Goal: Information Seeking & Learning: Get advice/opinions

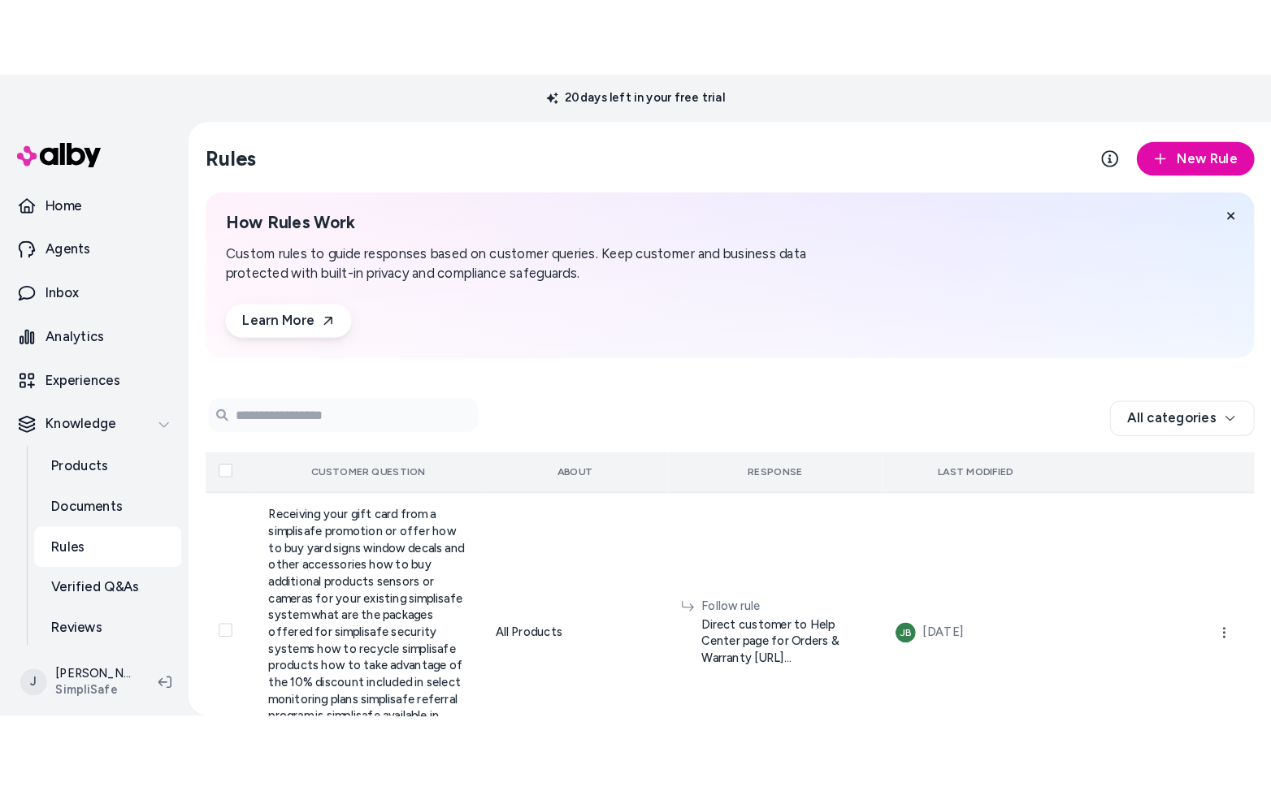
scroll to position [45, 0]
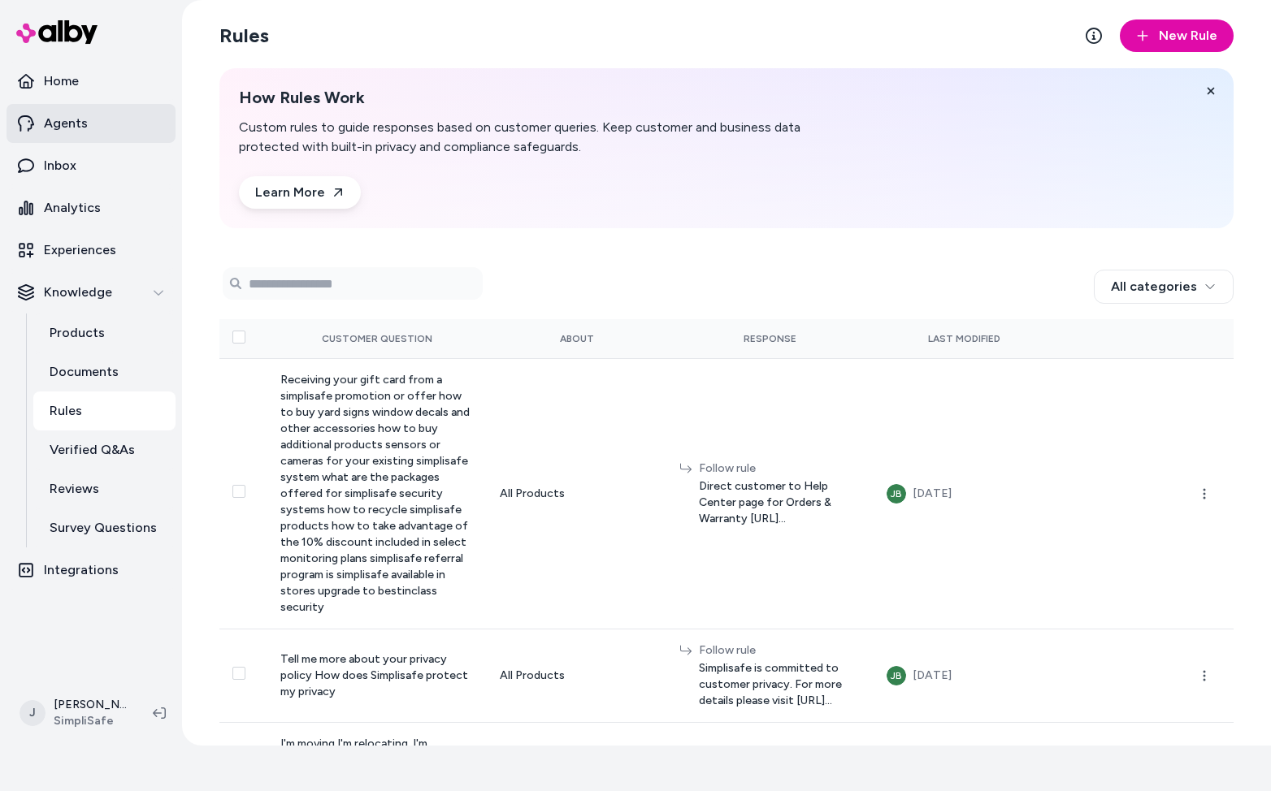
click at [72, 115] on p "Agents" at bounding box center [66, 123] width 44 height 19
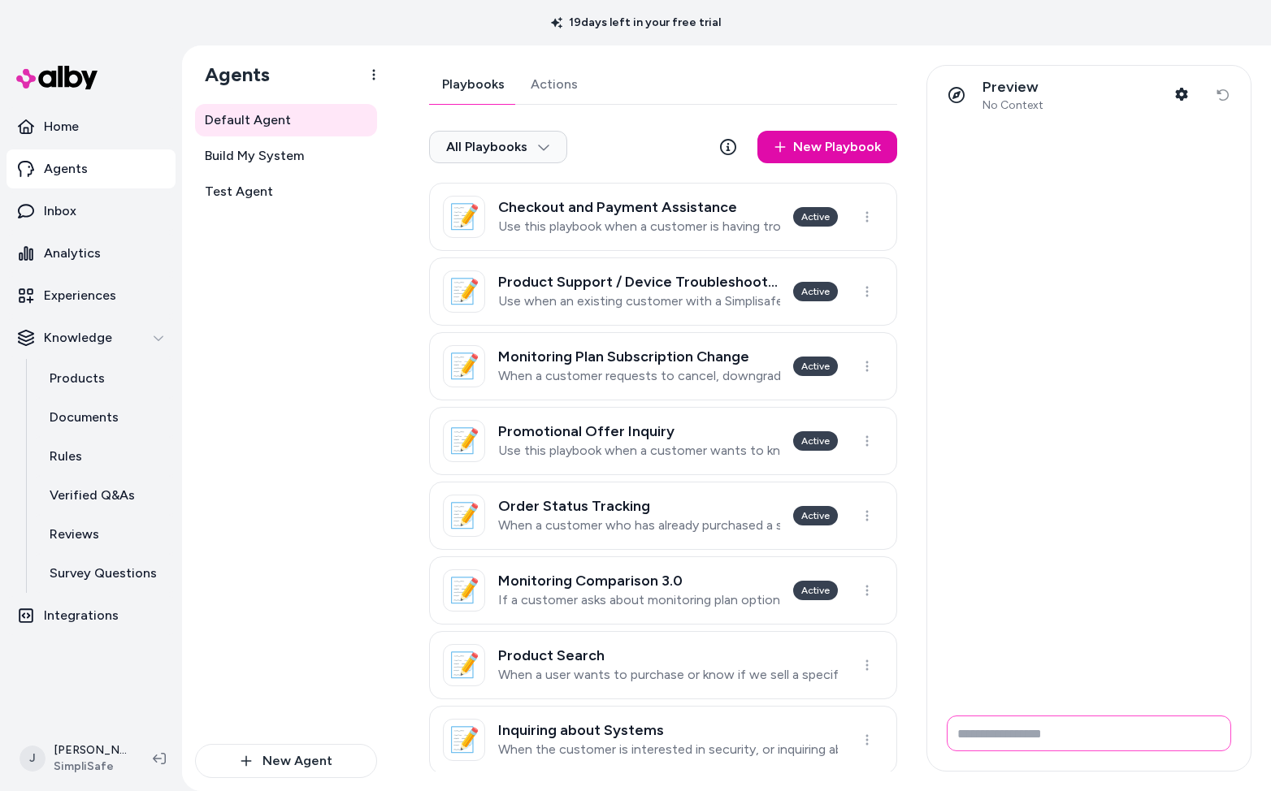
click at [1011, 729] on input "Write your prompt here" at bounding box center [1088, 734] width 284 height 36
drag, startPoint x: 79, startPoint y: 33, endPoint x: -19, endPoint y: 36, distance: 97.5
click at [0, 36] on html "19 days left in your free trial Home Agents Inbox Analytics Experiences Knowled…" at bounding box center [635, 395] width 1271 height 791
click at [1001, 739] on input "Write your prompt here" at bounding box center [1088, 734] width 284 height 36
type input "**********"
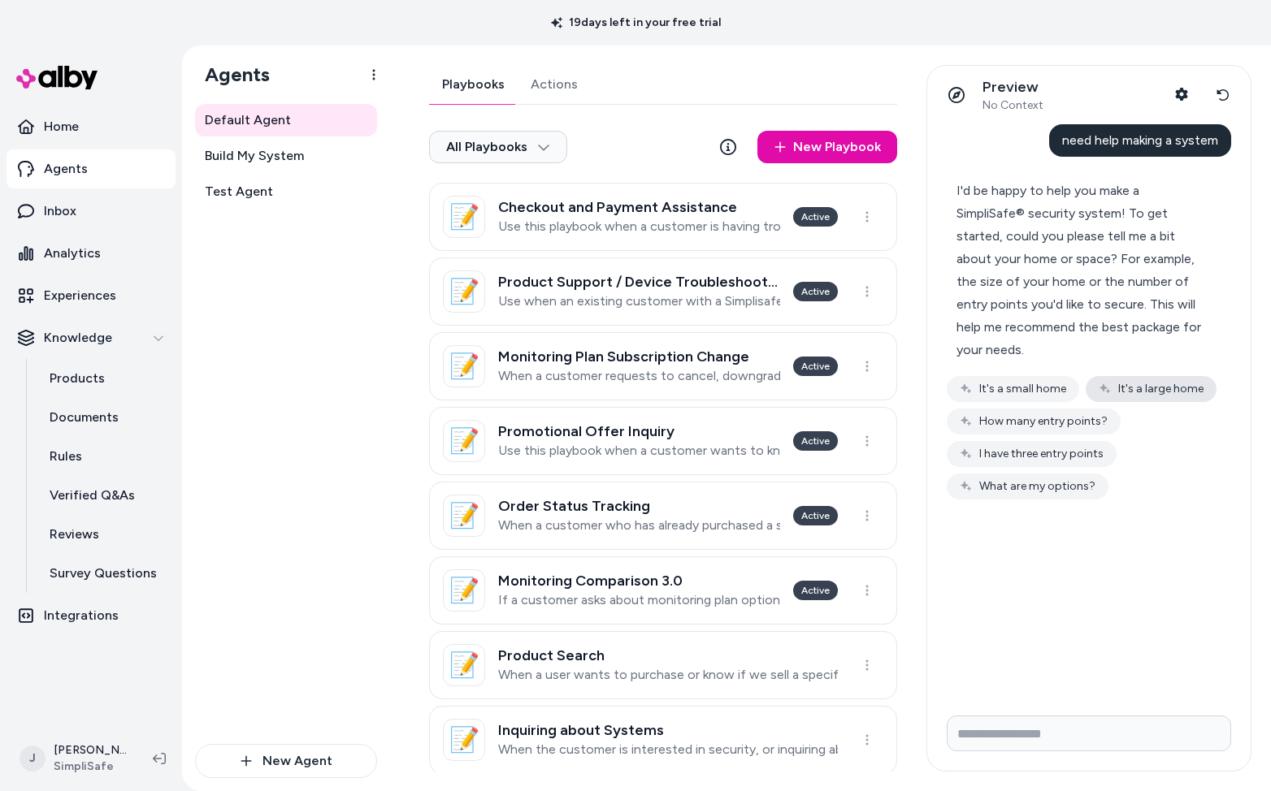
click at [1149, 396] on button "It's a large home" at bounding box center [1150, 389] width 131 height 26
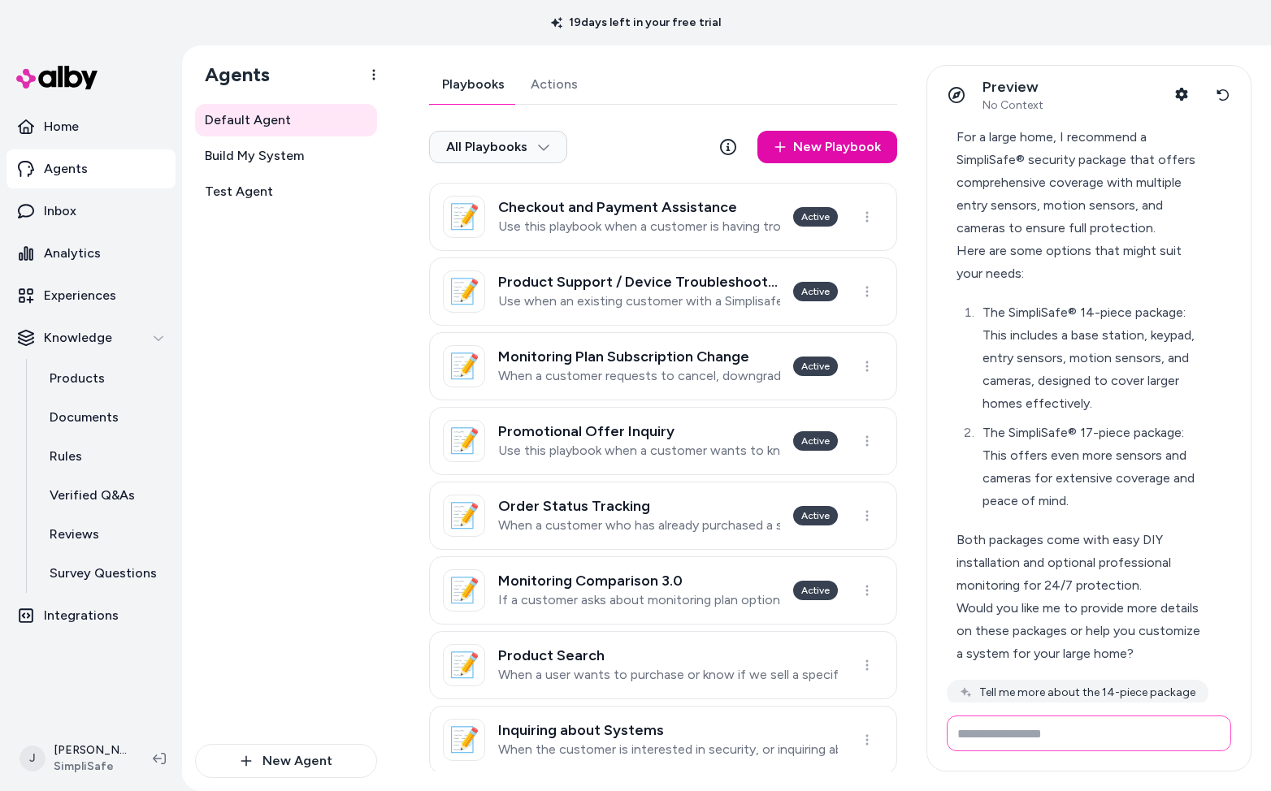
scroll to position [314, 0]
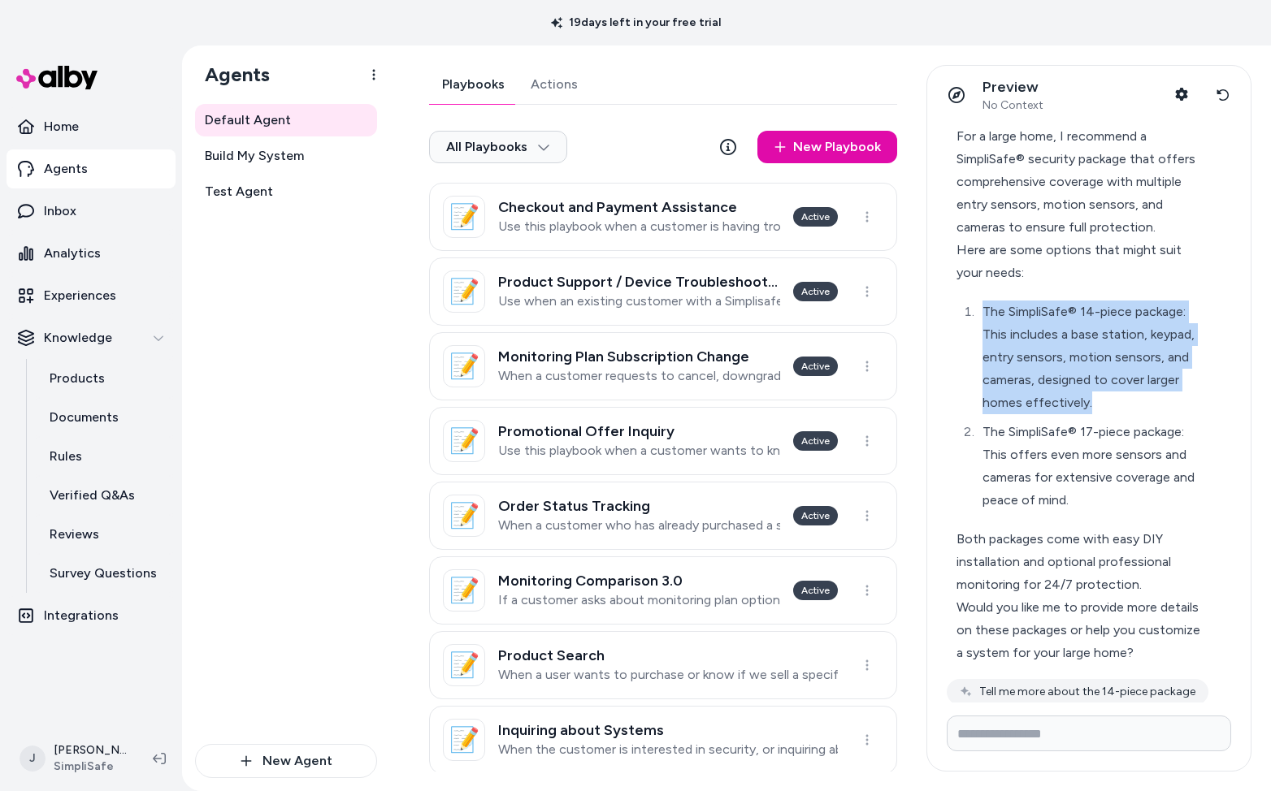
drag, startPoint x: 981, startPoint y: 308, endPoint x: 1111, endPoint y: 400, distance: 159.1
click at [1111, 400] on div "The SimpliSafe® 14-piece package: This includes a base station, keypad, entry s…" at bounding box center [1094, 358] width 225 height 114
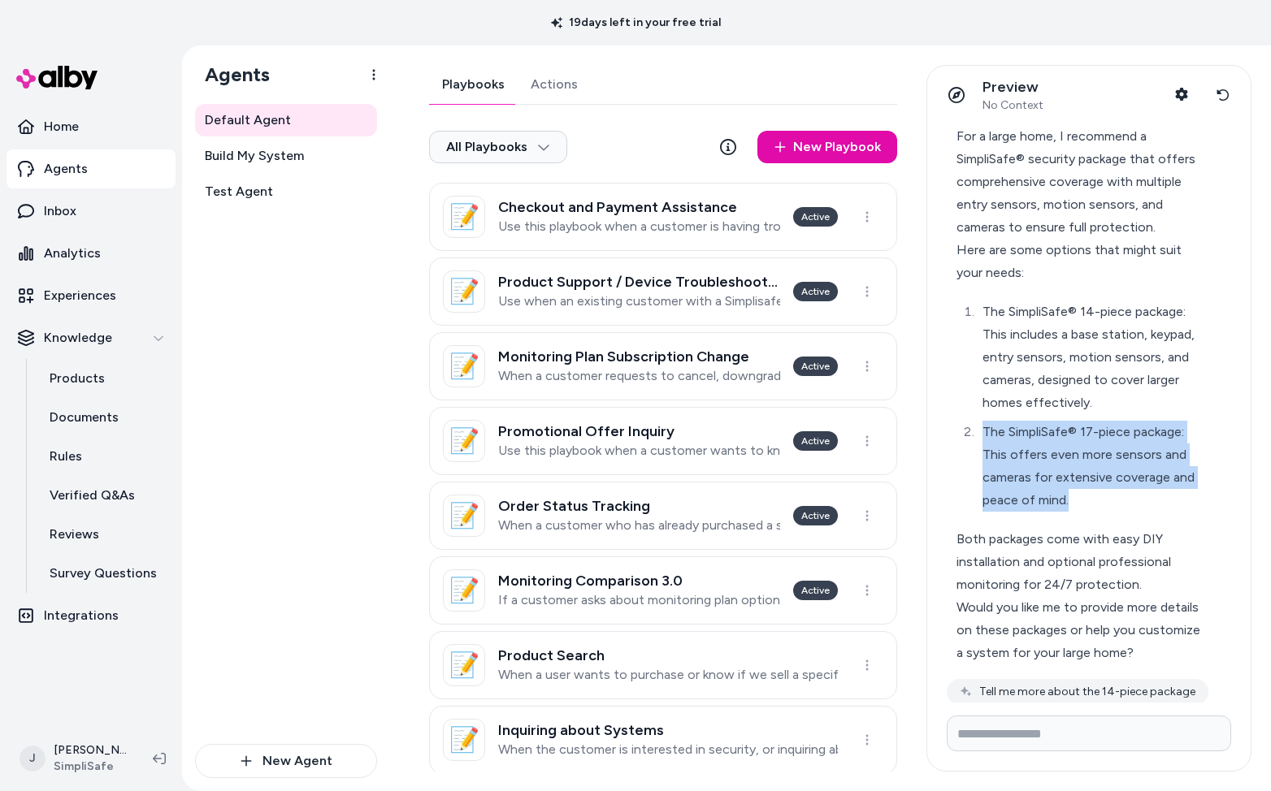
drag, startPoint x: 979, startPoint y: 427, endPoint x: 1086, endPoint y: 509, distance: 135.0
click at [1086, 509] on li "The SimpliSafe® 17-piece package: This offers even more sensors and cameras for…" at bounding box center [1092, 466] width 230 height 91
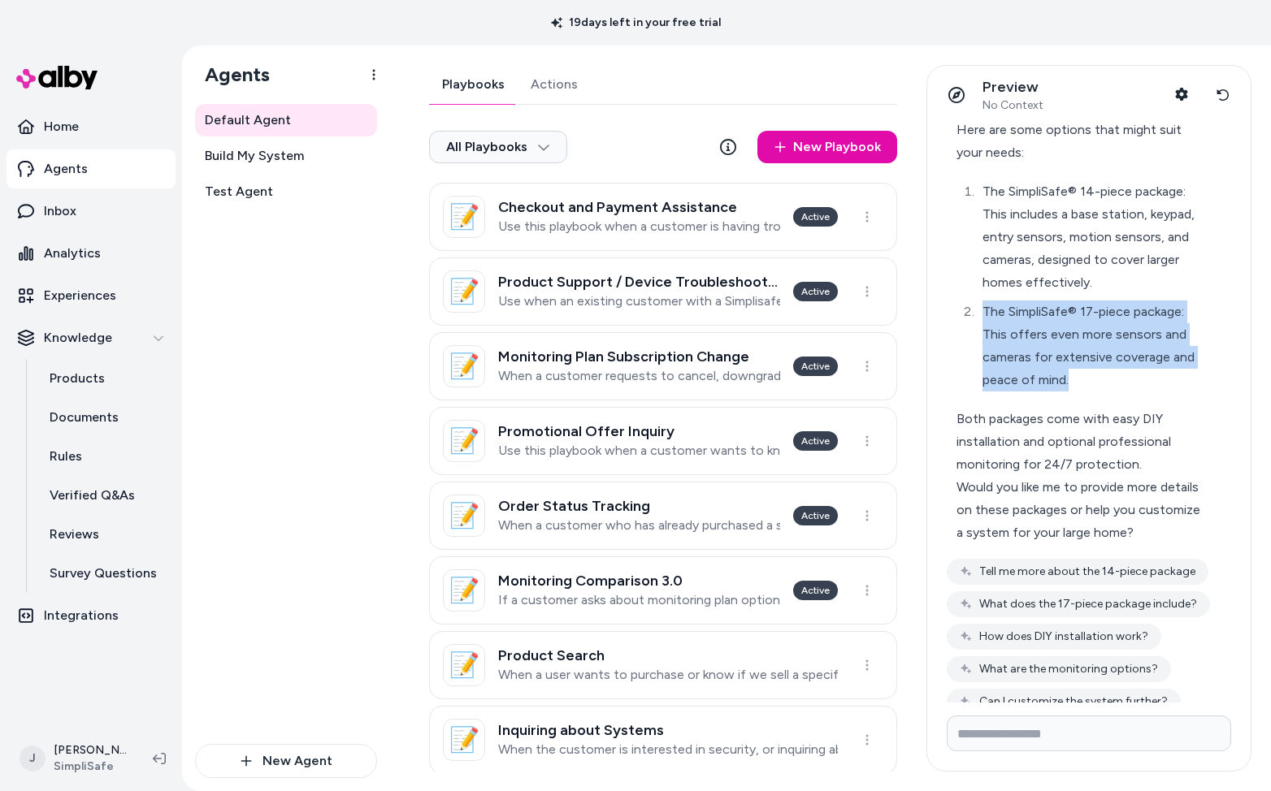
scroll to position [466, 0]
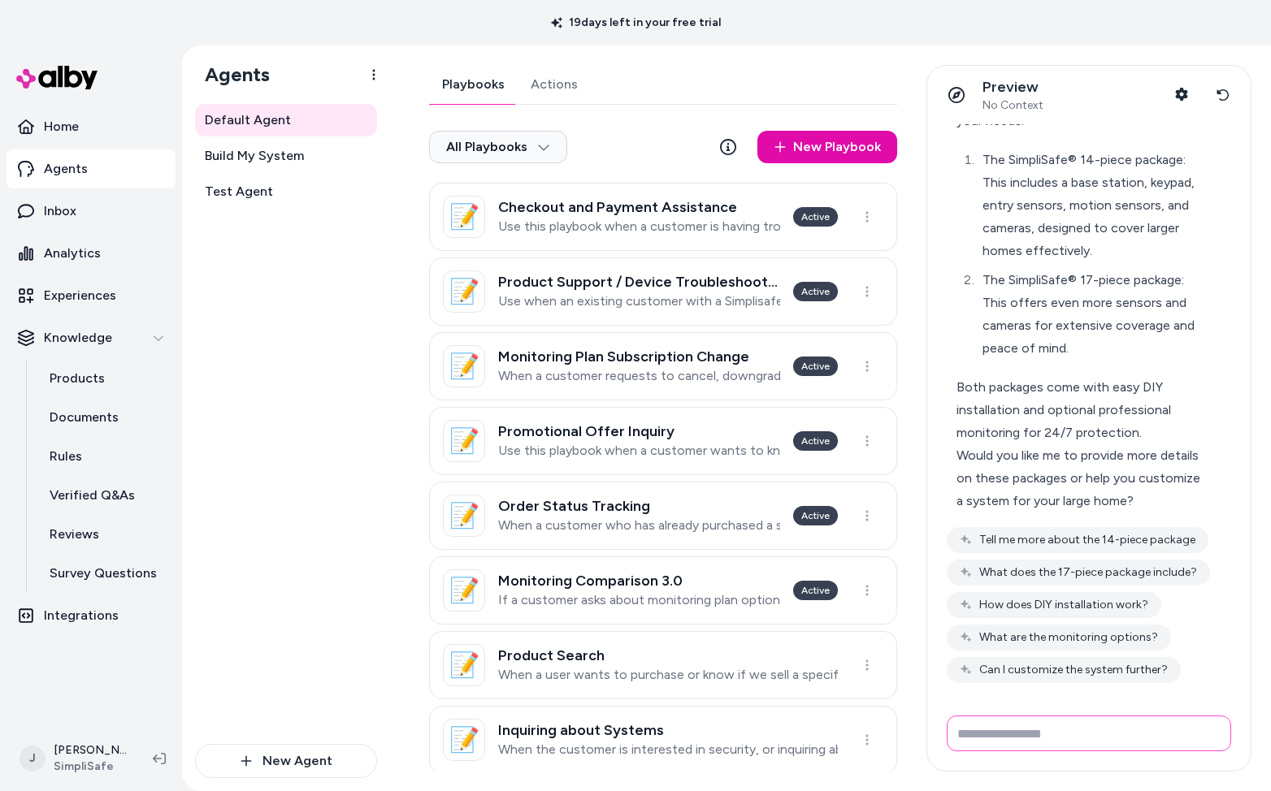
click at [987, 734] on input "Write your prompt here" at bounding box center [1088, 734] width 284 height 36
click at [1045, 674] on button "Can I customize the system further?" at bounding box center [1063, 670] width 234 height 26
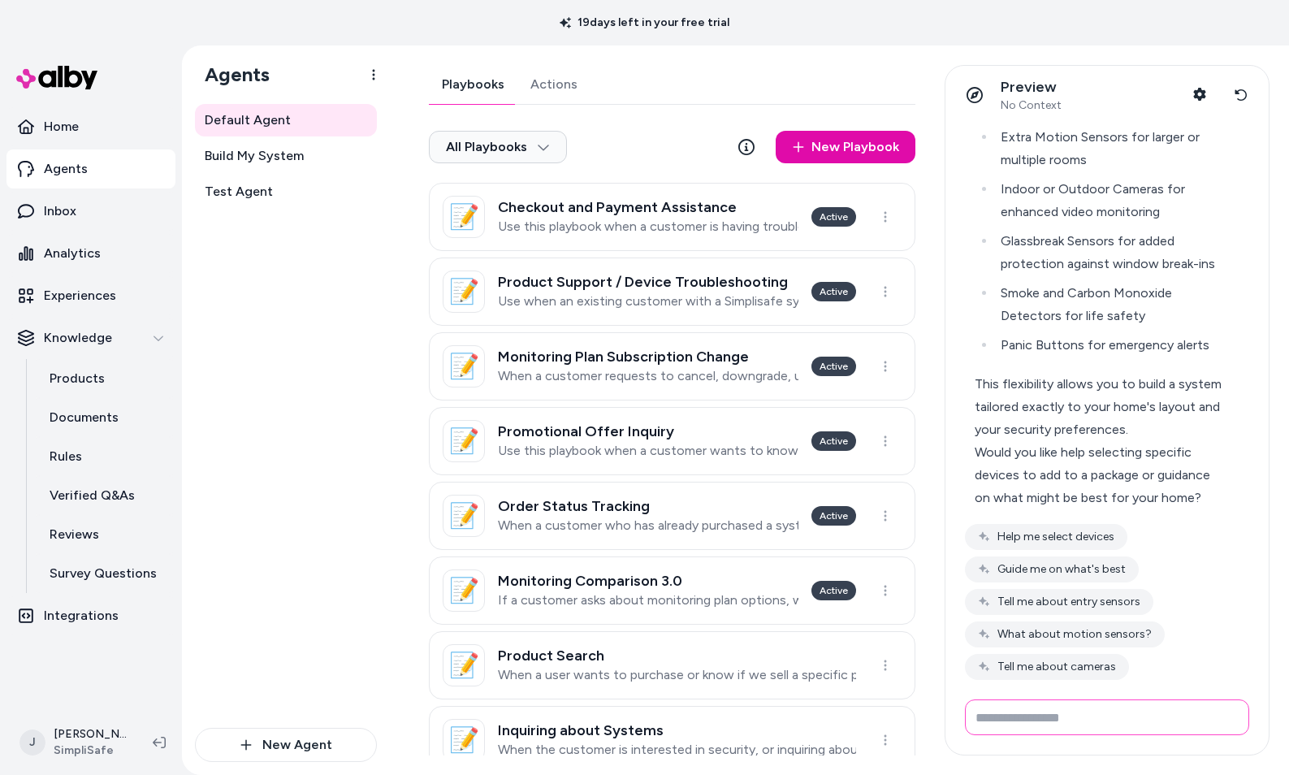
scroll to position [1103, 0]
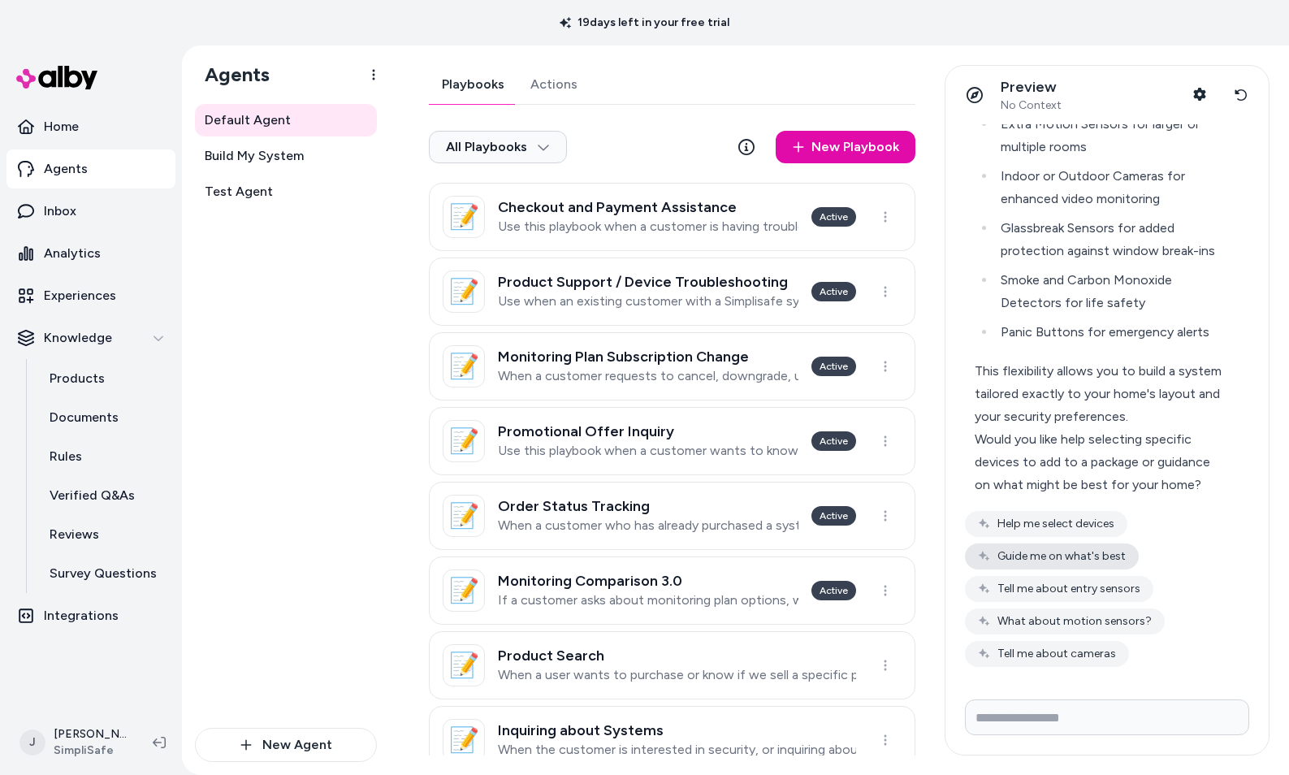
click at [1080, 556] on button "Guide me on what's best" at bounding box center [1052, 556] width 174 height 26
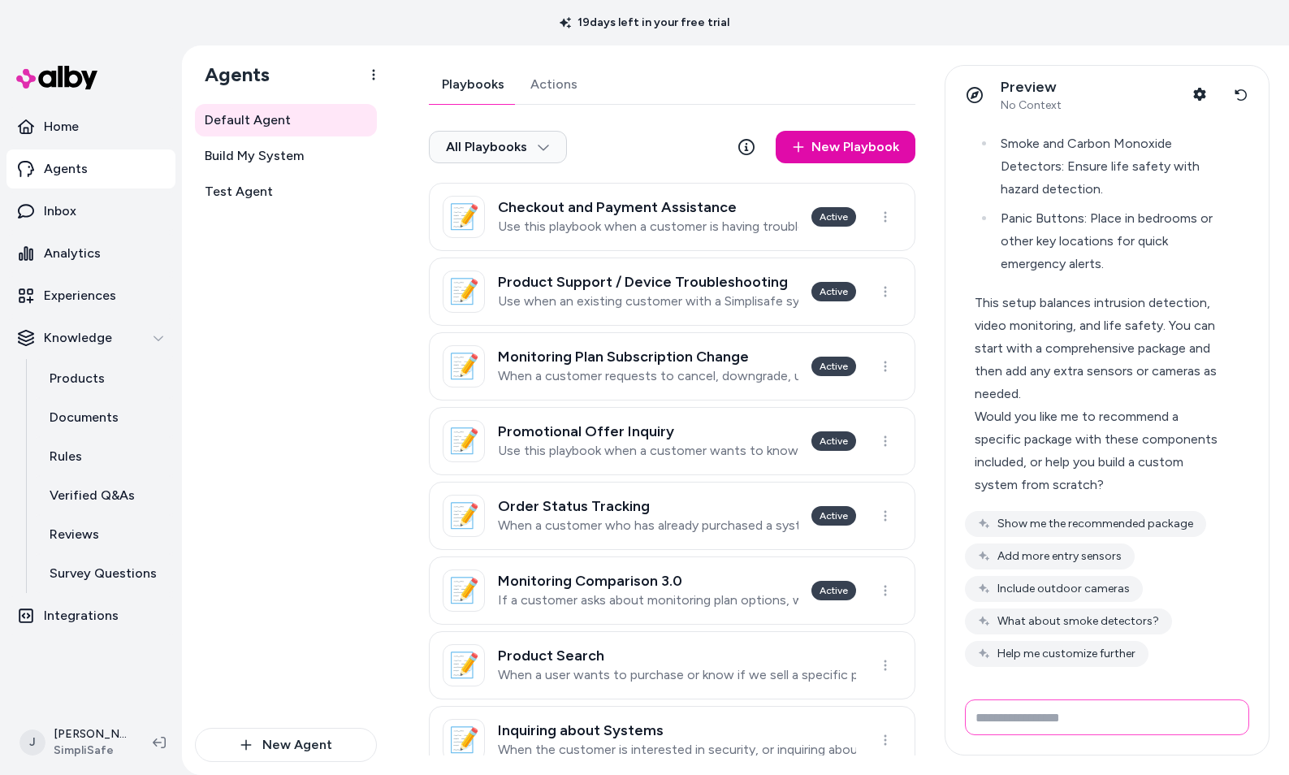
scroll to position [2123, 0]
type input "**********"
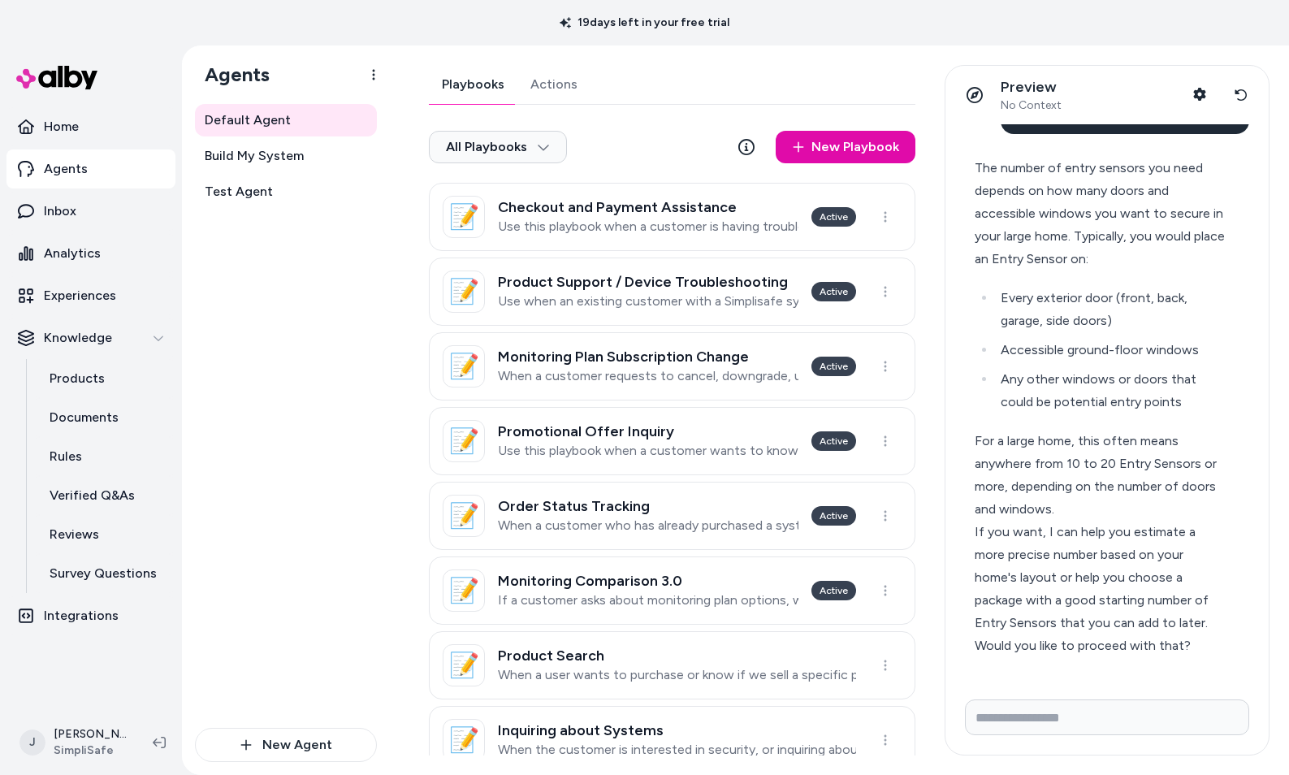
scroll to position [2590, 0]
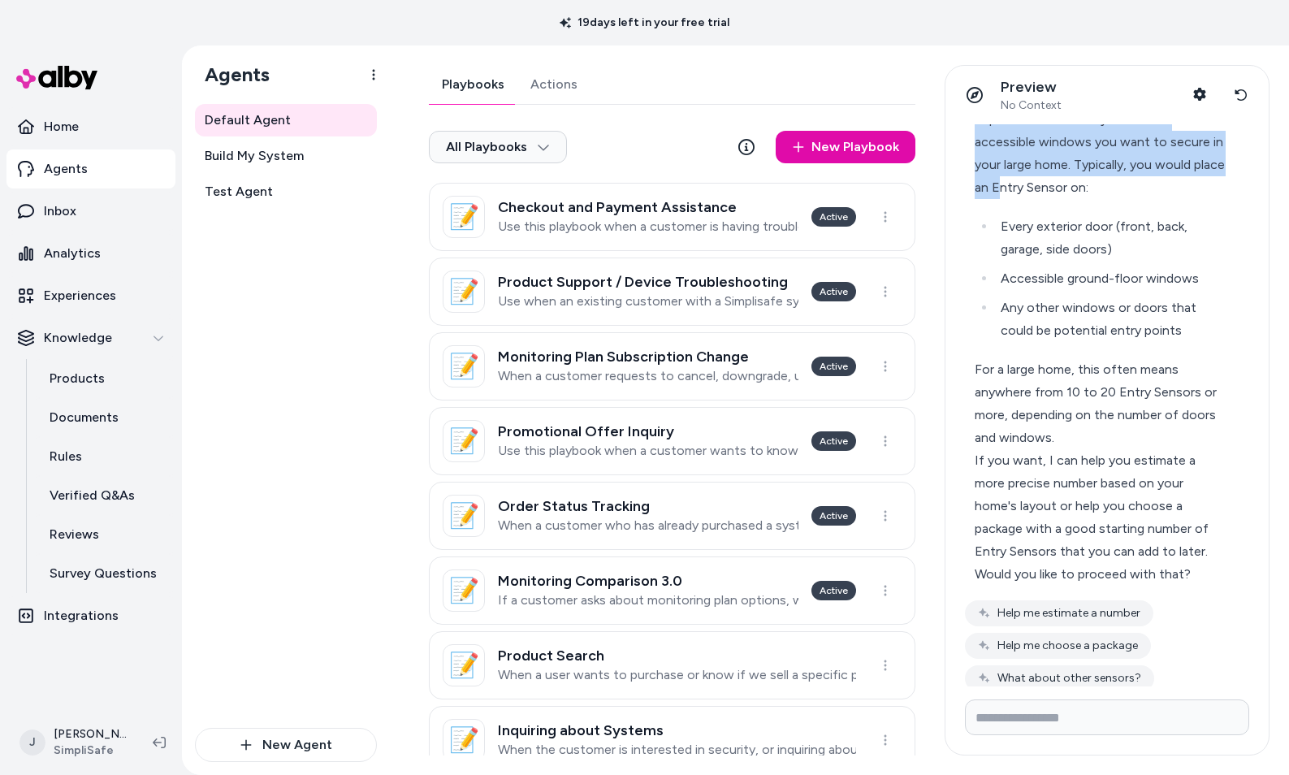
drag, startPoint x: 977, startPoint y: 182, endPoint x: 1037, endPoint y: 206, distance: 64.9
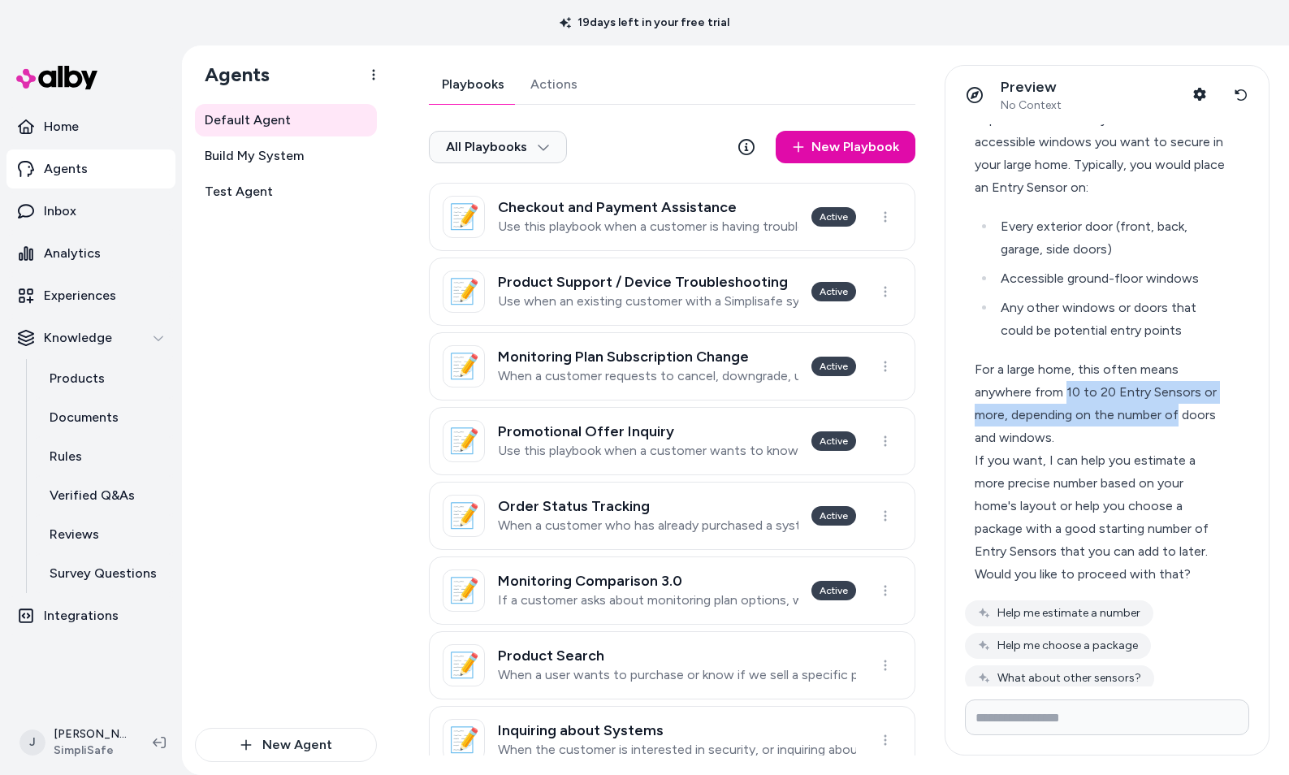
drag, startPoint x: 1066, startPoint y: 413, endPoint x: 1178, endPoint y: 431, distance: 113.4
click at [1178, 431] on div "For a large home, this often means anywhere from 10 to 20 Entry Sensors or more…" at bounding box center [1100, 403] width 251 height 91
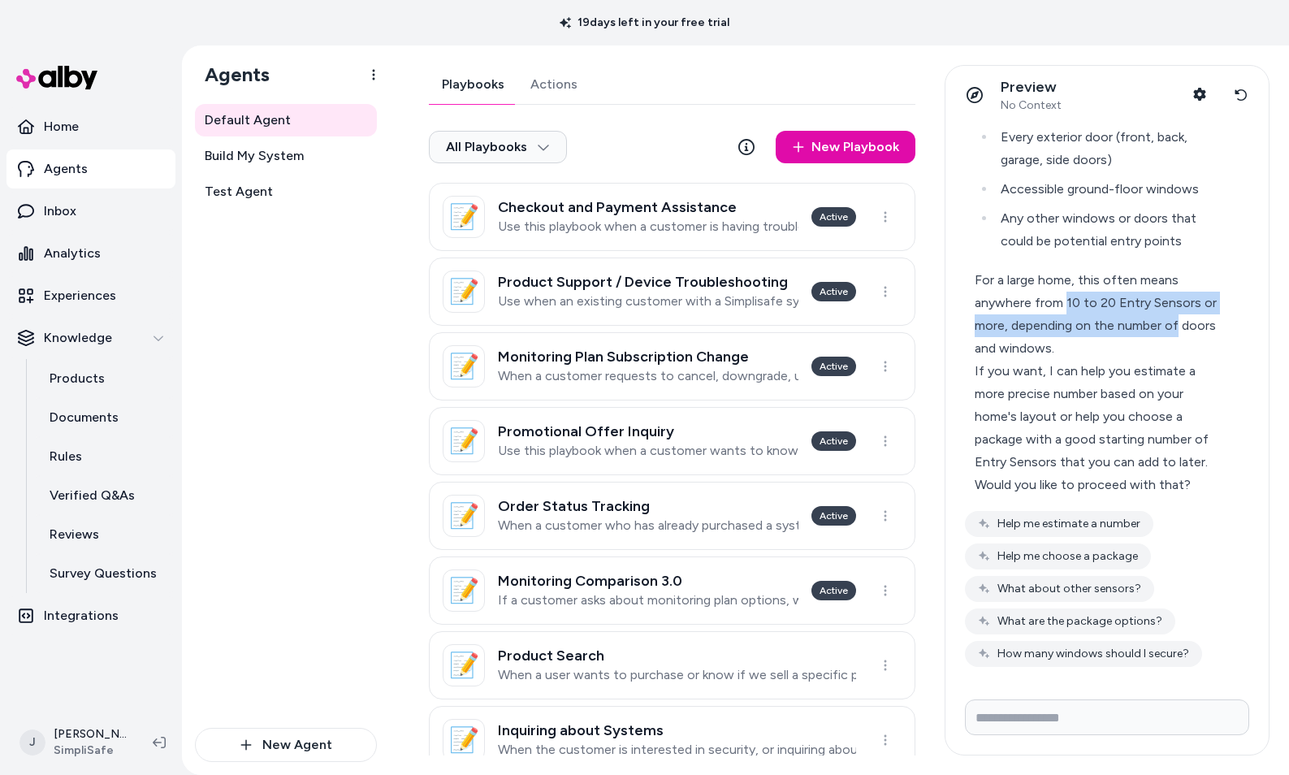
scroll to position [2702, 0]
click at [1090, 519] on button "Help me estimate a number" at bounding box center [1059, 524] width 188 height 26
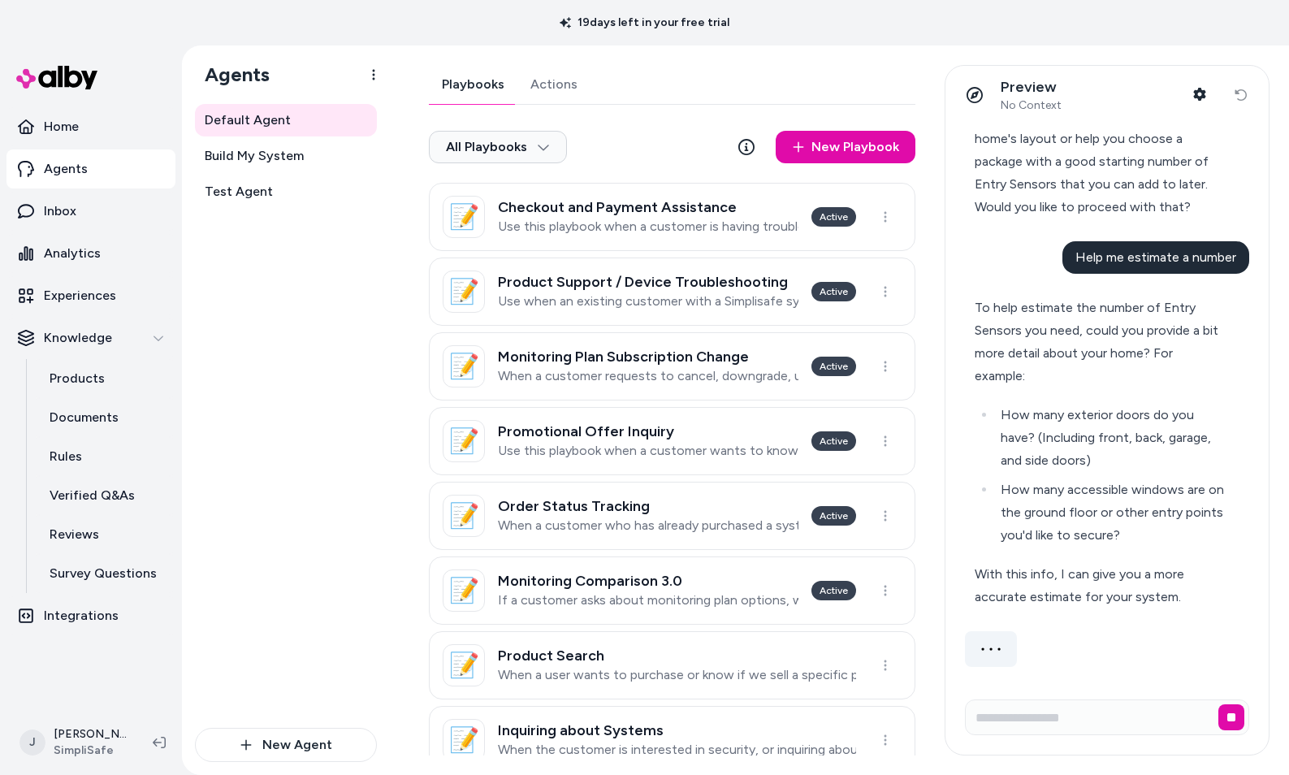
scroll to position [2931, 0]
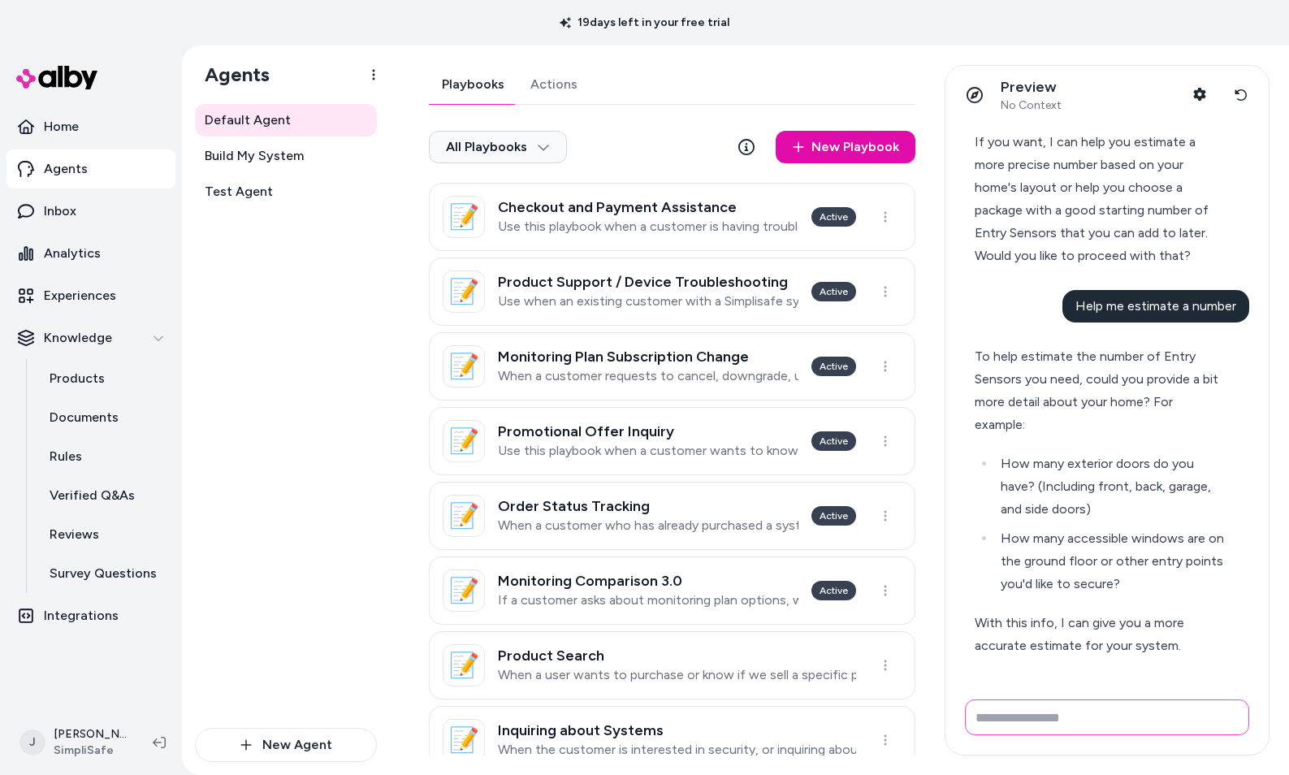
click at [1024, 717] on input "Write your prompt here" at bounding box center [1107, 717] width 284 height 36
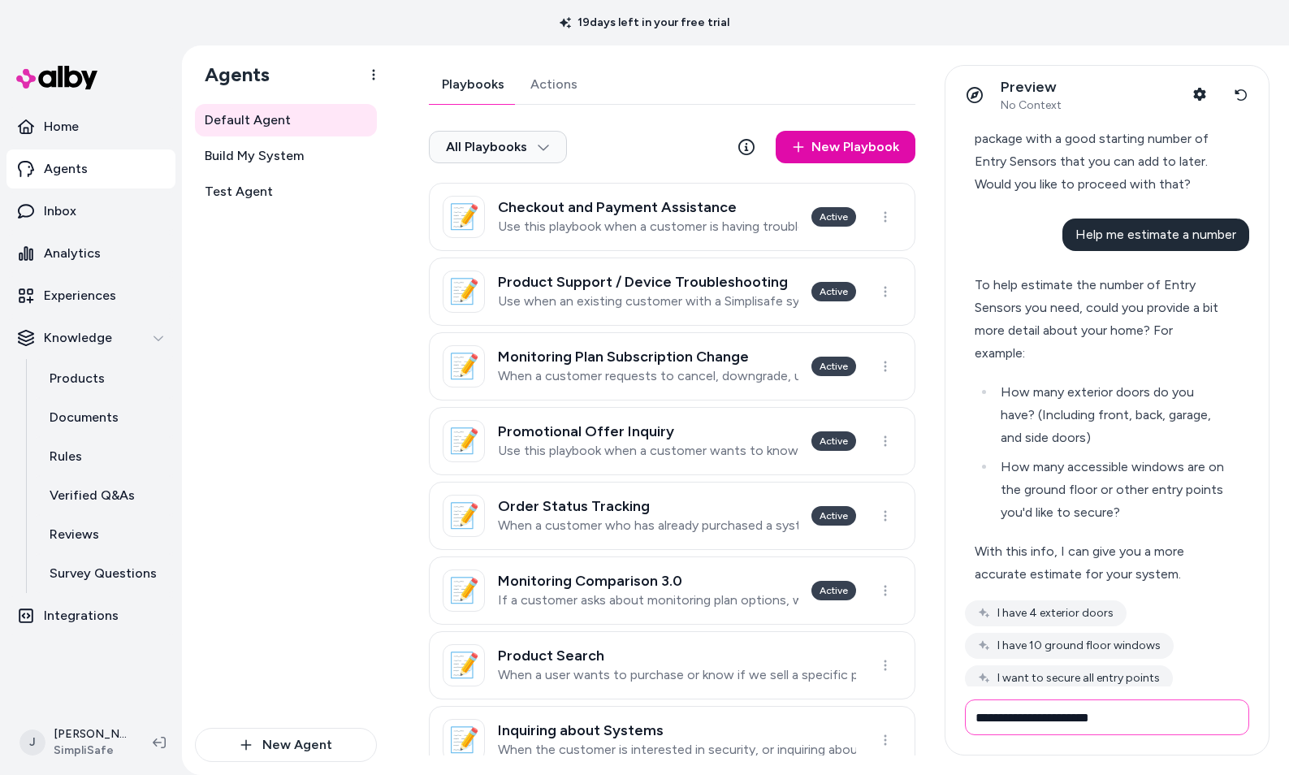
click at [1022, 716] on input "**********" at bounding box center [1107, 717] width 284 height 36
click at [1144, 725] on input "**********" at bounding box center [1107, 717] width 284 height 36
type input "**********"
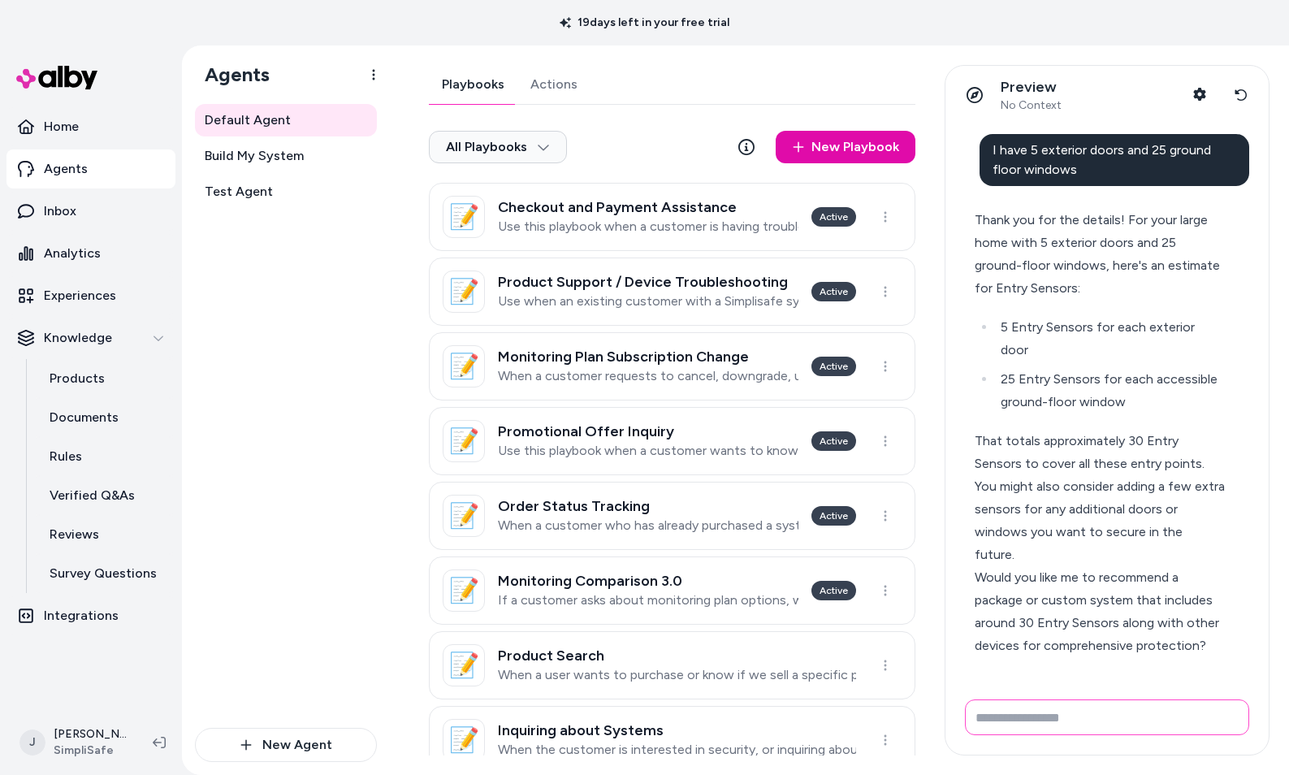
scroll to position [3526, 0]
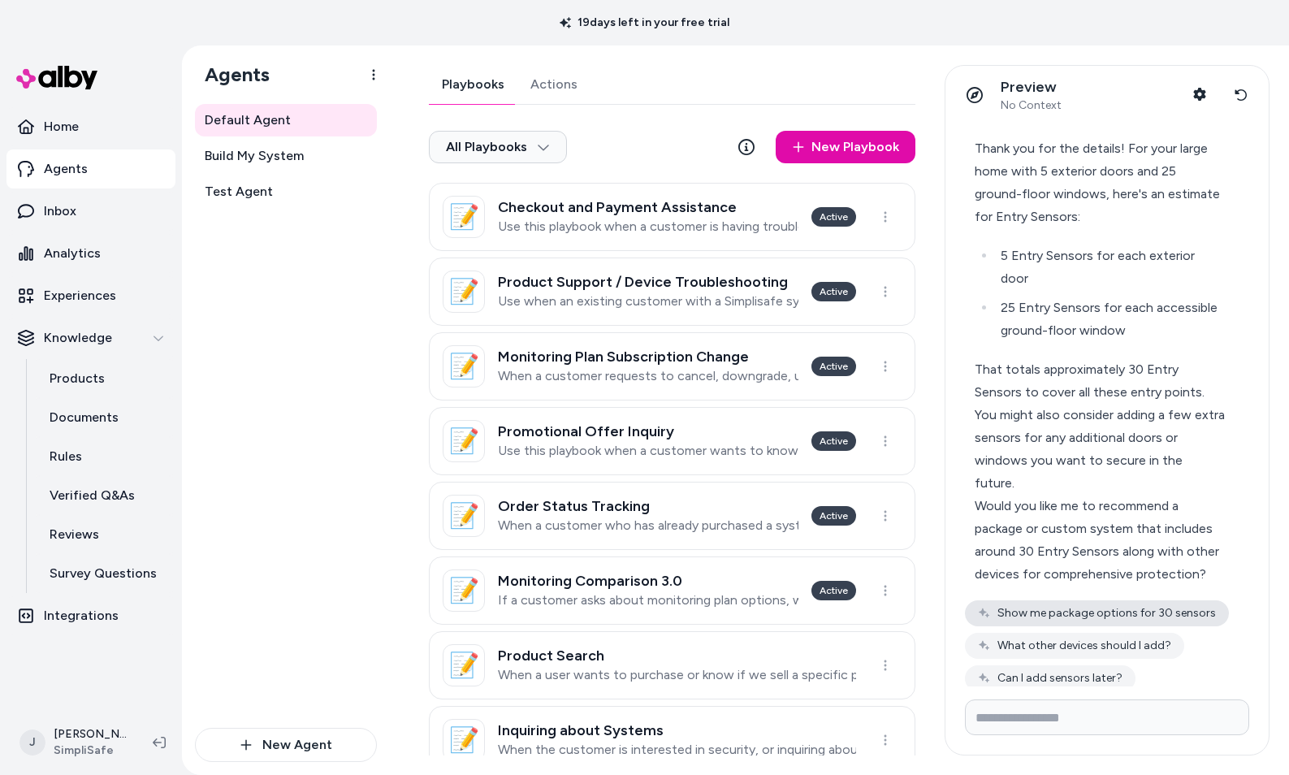
click at [1106, 626] on button "Show me package options for 30 sensors" at bounding box center [1097, 613] width 264 height 26
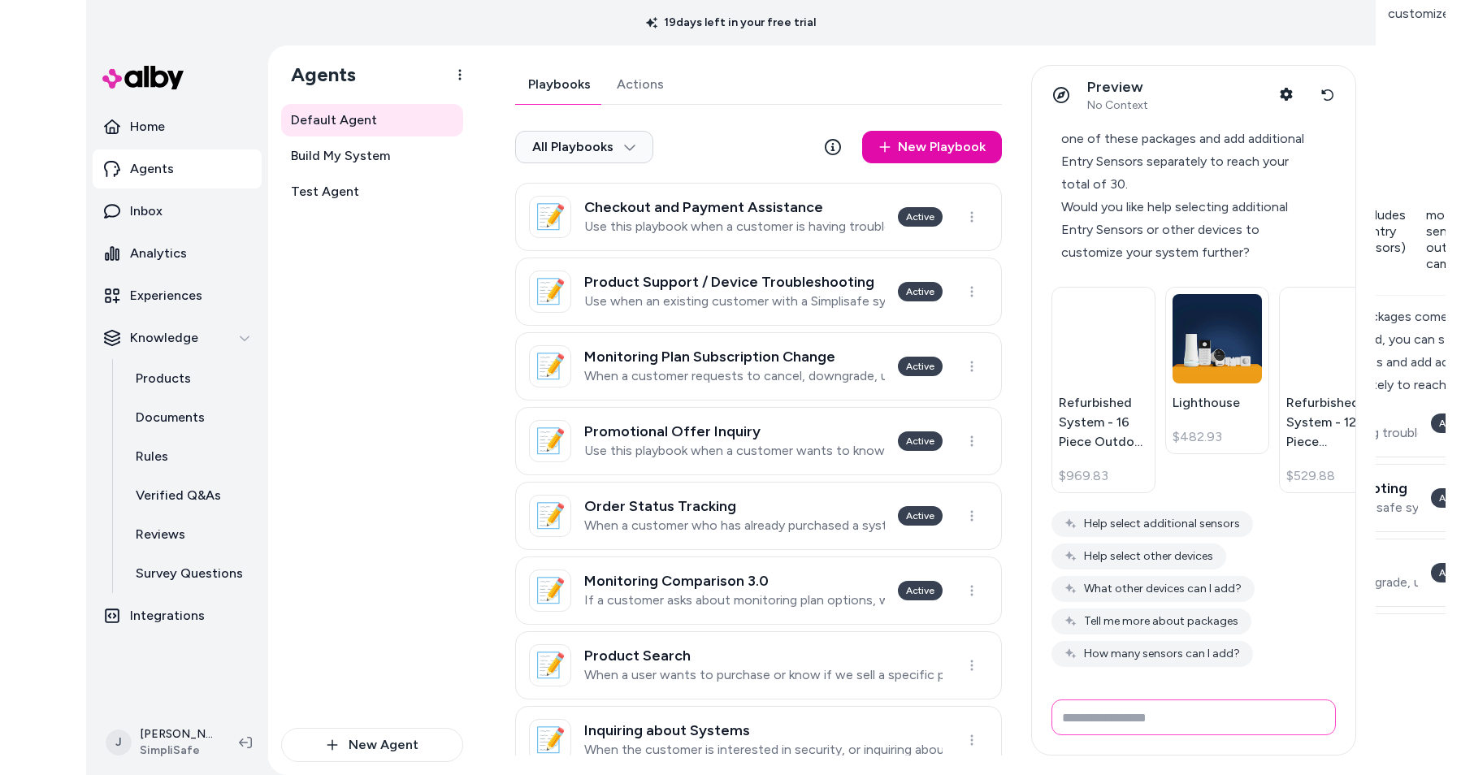
scroll to position [4876, 0]
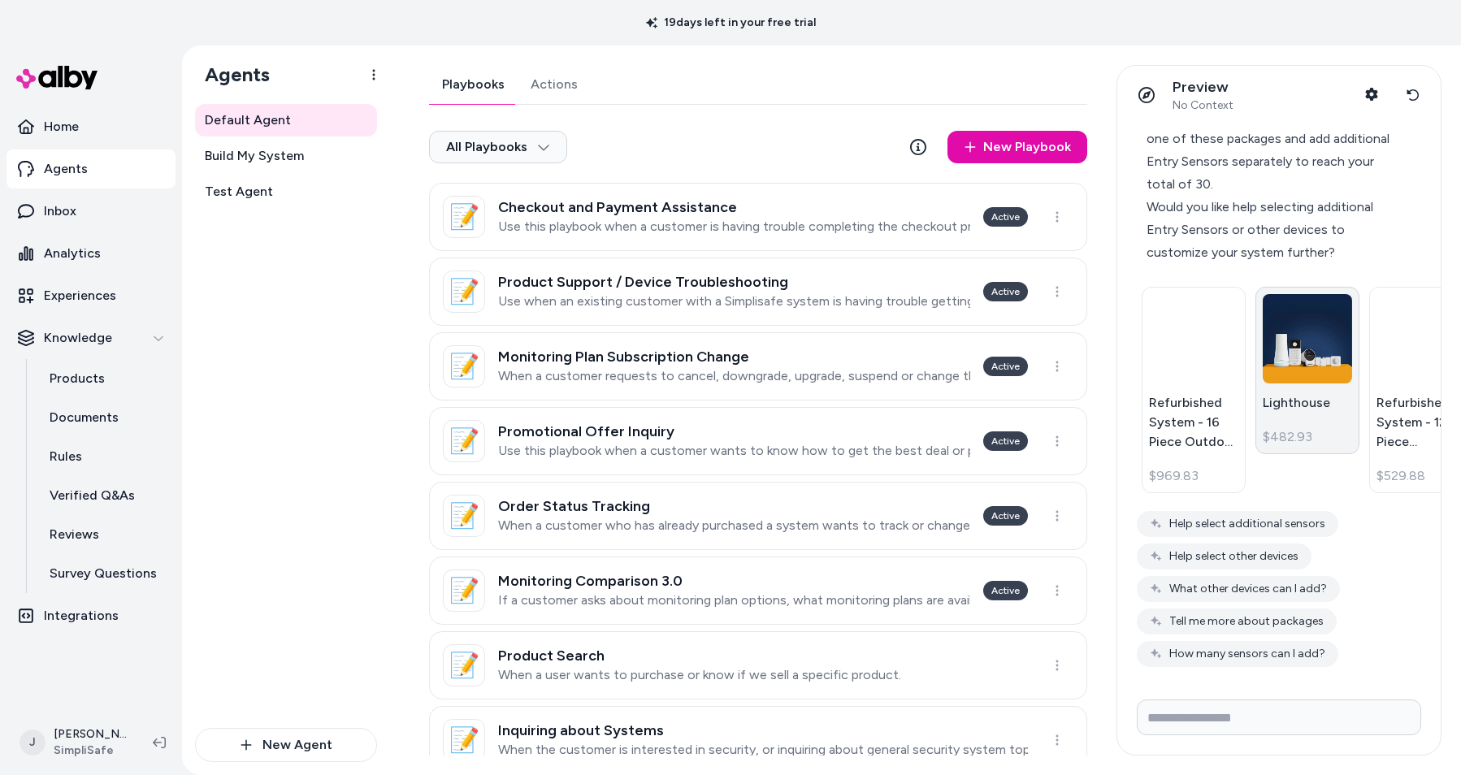
drag, startPoint x: 1318, startPoint y: 428, endPoint x: 1349, endPoint y: 432, distance: 31.9
click at [1270, 432] on div "$482.93" at bounding box center [1306, 436] width 89 height 19
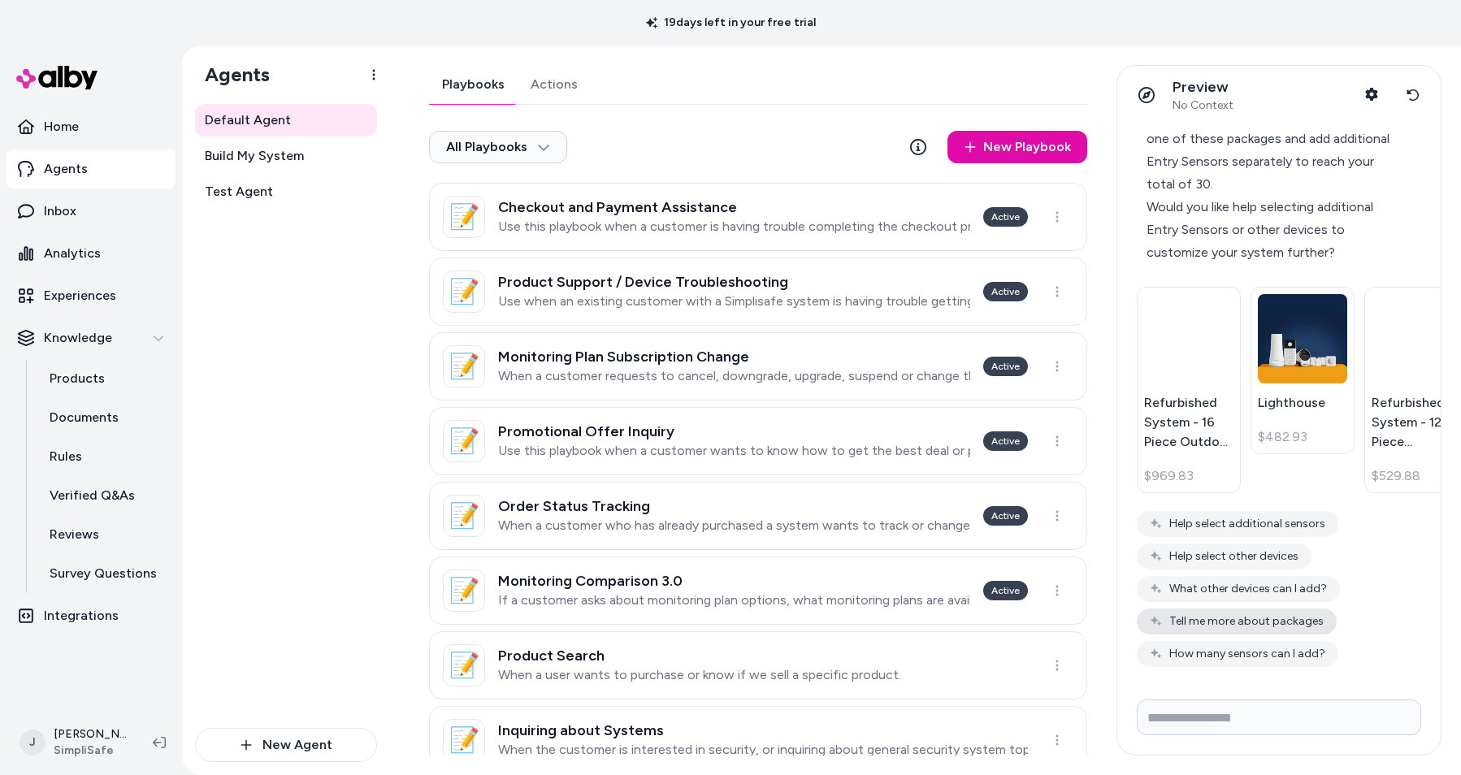
click at [1238, 622] on button "Tell me more about packages" at bounding box center [1236, 621] width 200 height 26
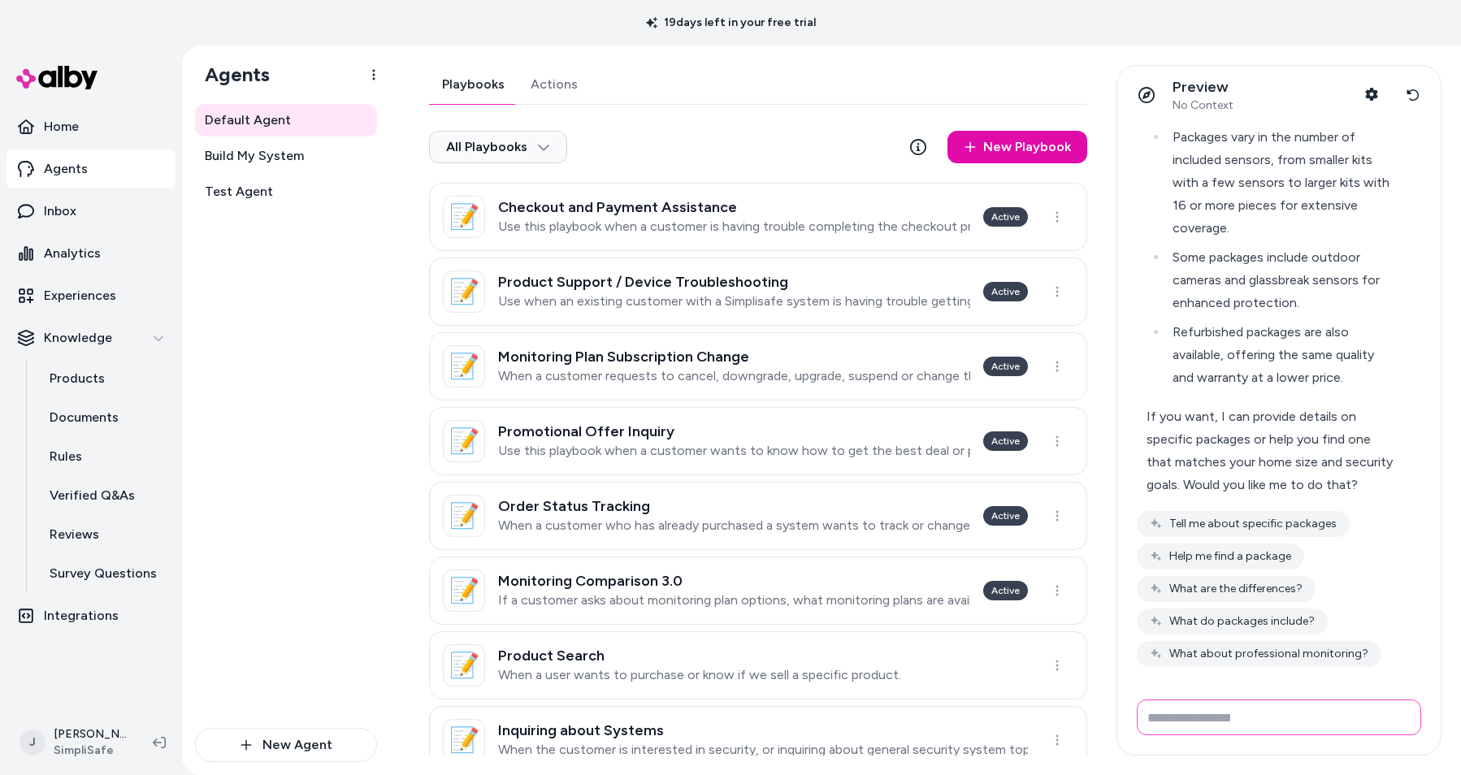
scroll to position [5854, 0]
click at [1242, 713] on input "Write your prompt here" at bounding box center [1278, 717] width 284 height 36
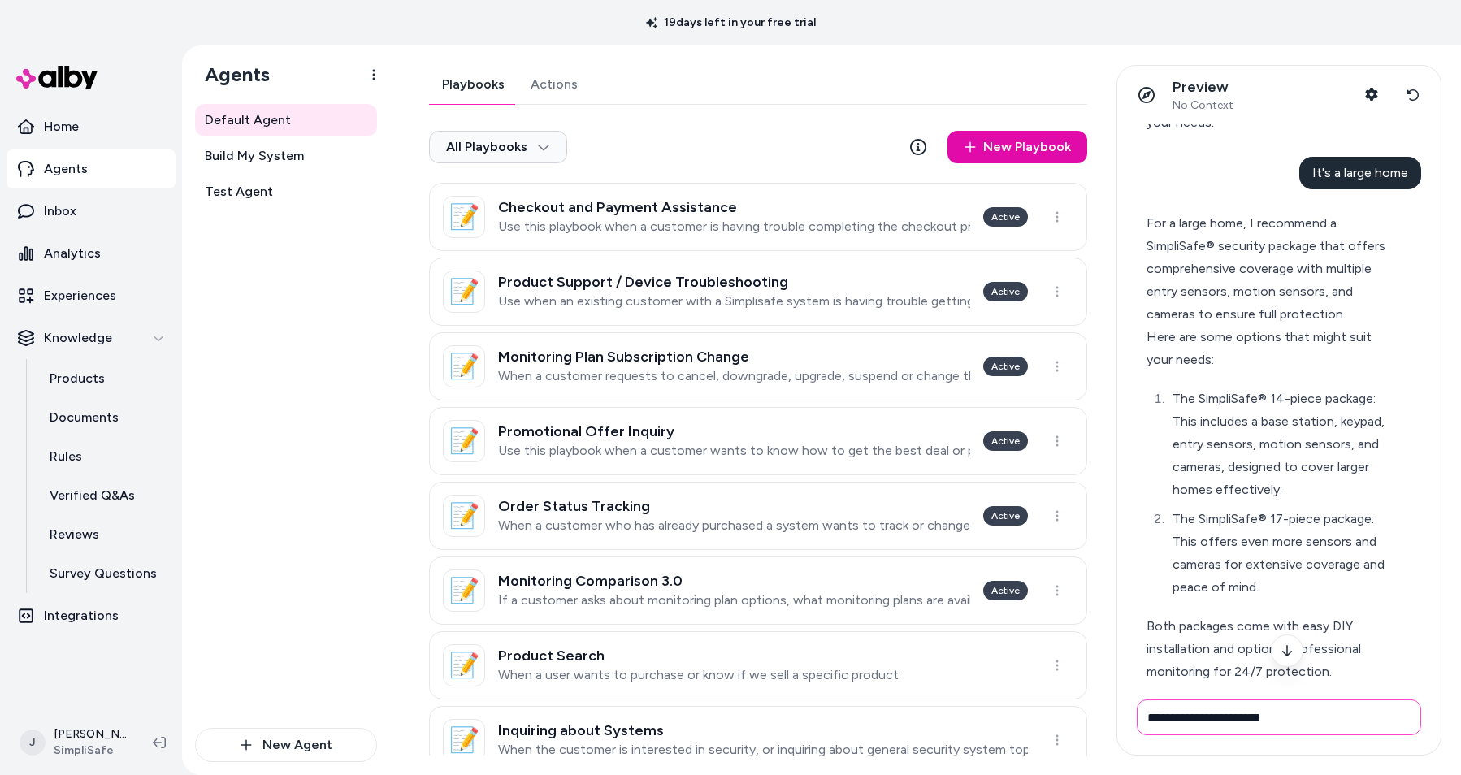
scroll to position [0, 0]
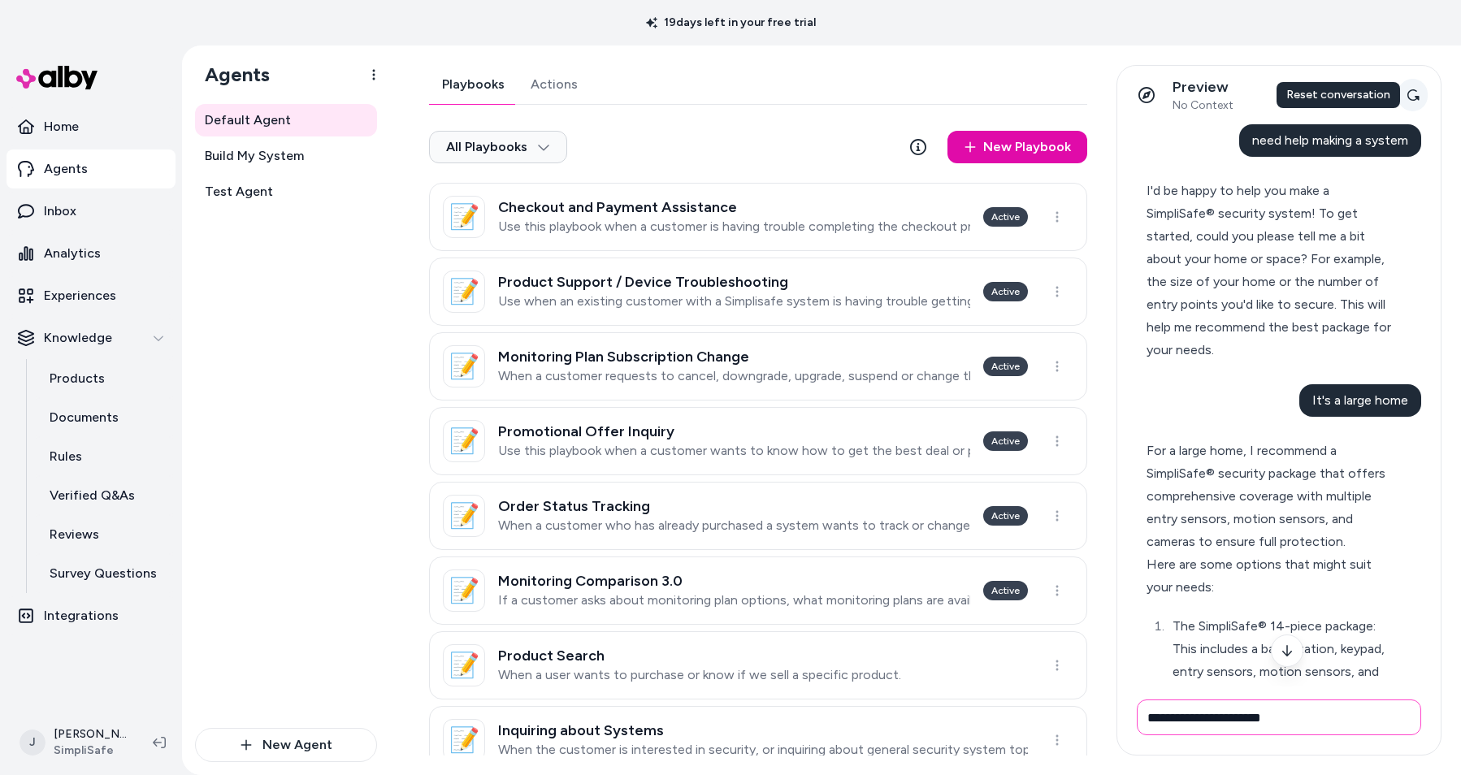
type input "**********"
click at [1270, 89] on icon at bounding box center [1412, 95] width 13 height 13
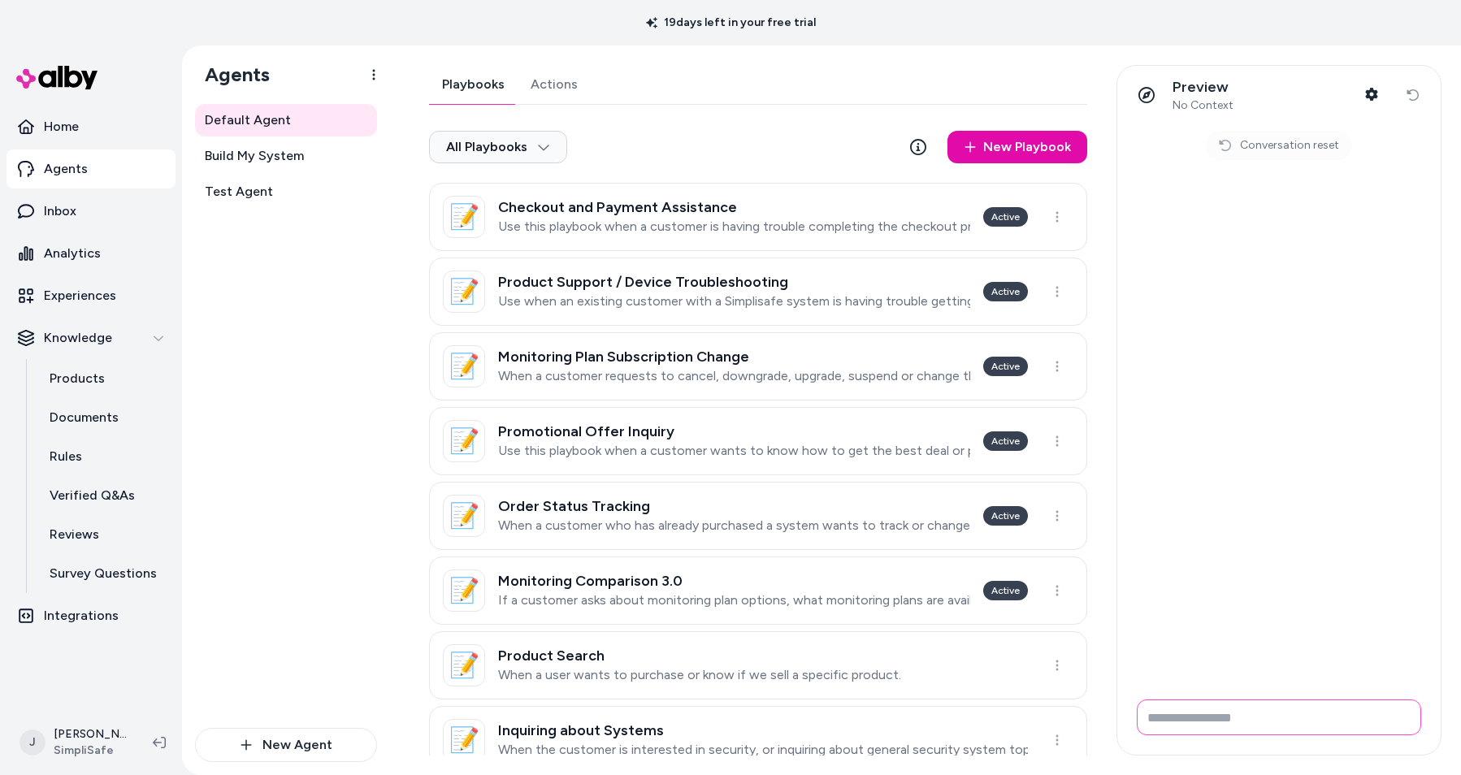
click at [1193, 718] on input "Write your prompt here" at bounding box center [1278, 717] width 284 height 36
type input "**********"
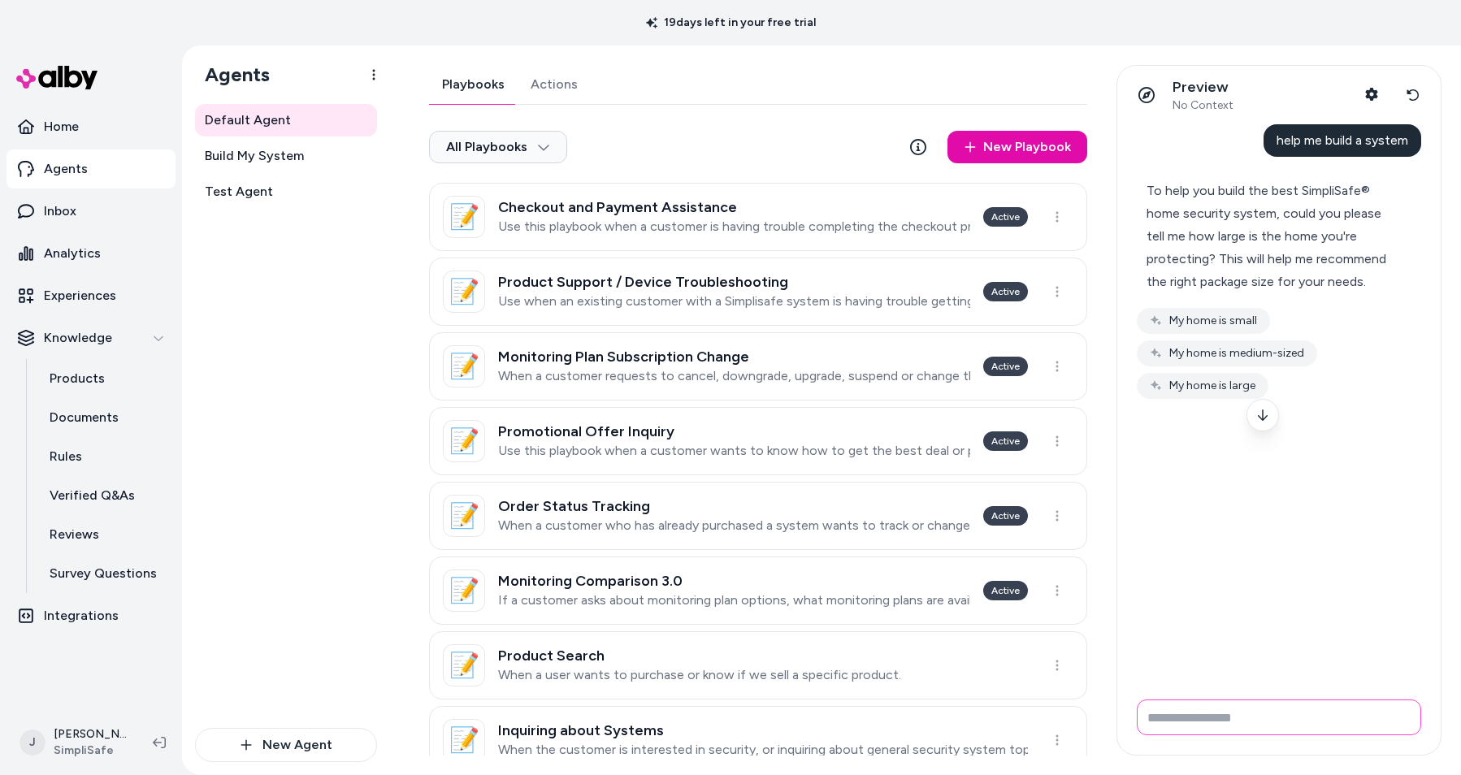
click at [1184, 711] on input "Write your prompt here" at bounding box center [1278, 717] width 284 height 36
type input "**********"
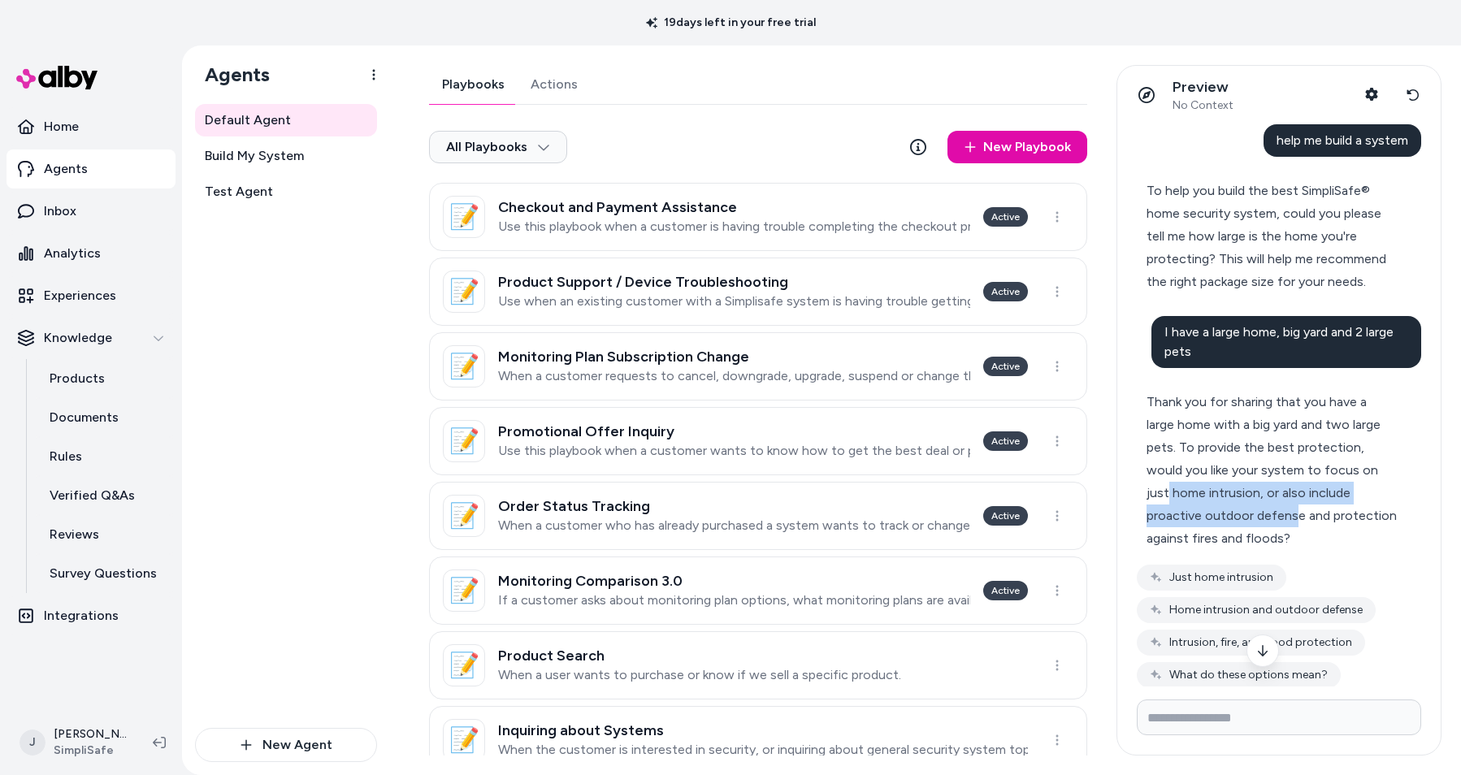
drag, startPoint x: 1167, startPoint y: 491, endPoint x: 1294, endPoint y: 526, distance: 132.2
click at [1270, 526] on div "Thank you for sharing that you have a large home with a big yard and two large …" at bounding box center [1271, 470] width 251 height 159
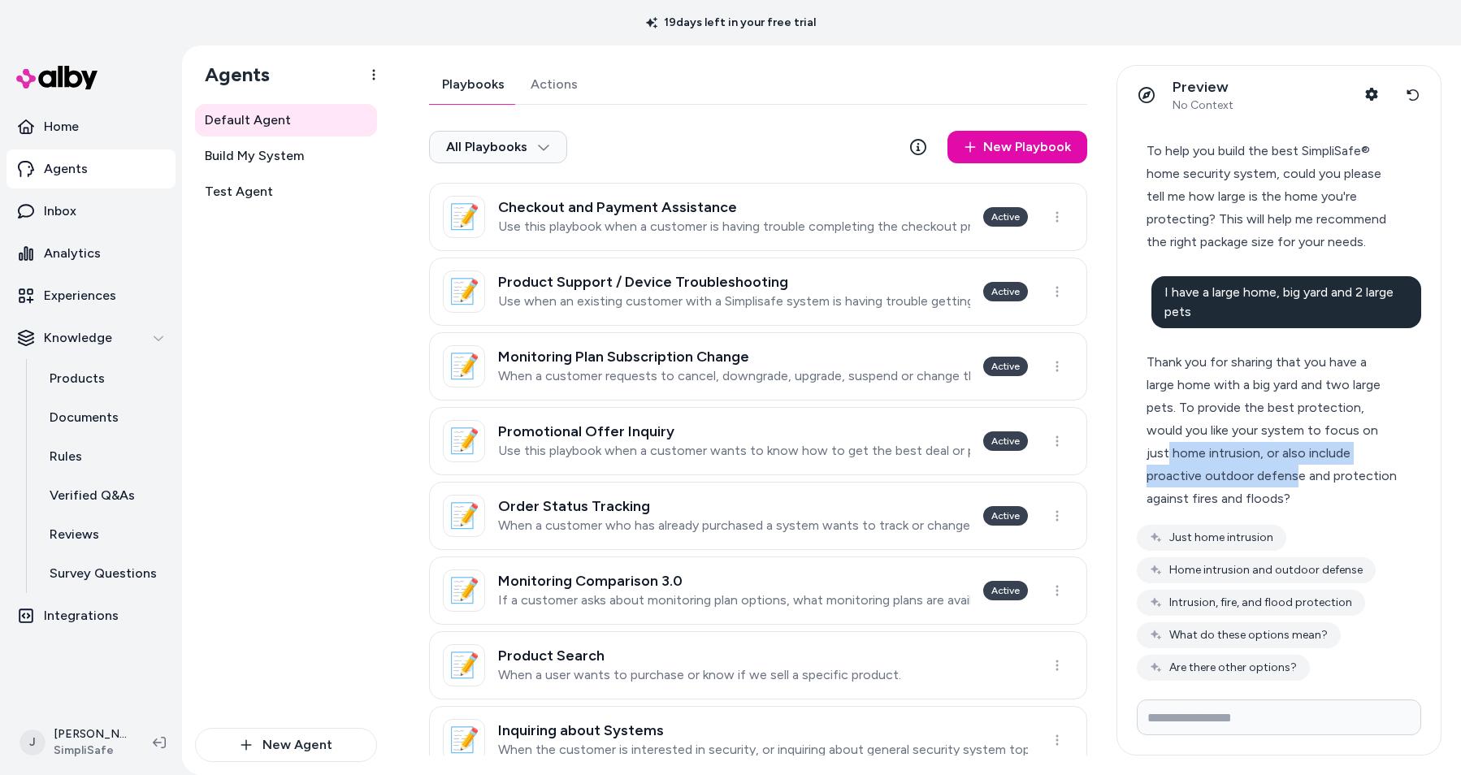
scroll to position [54, 0]
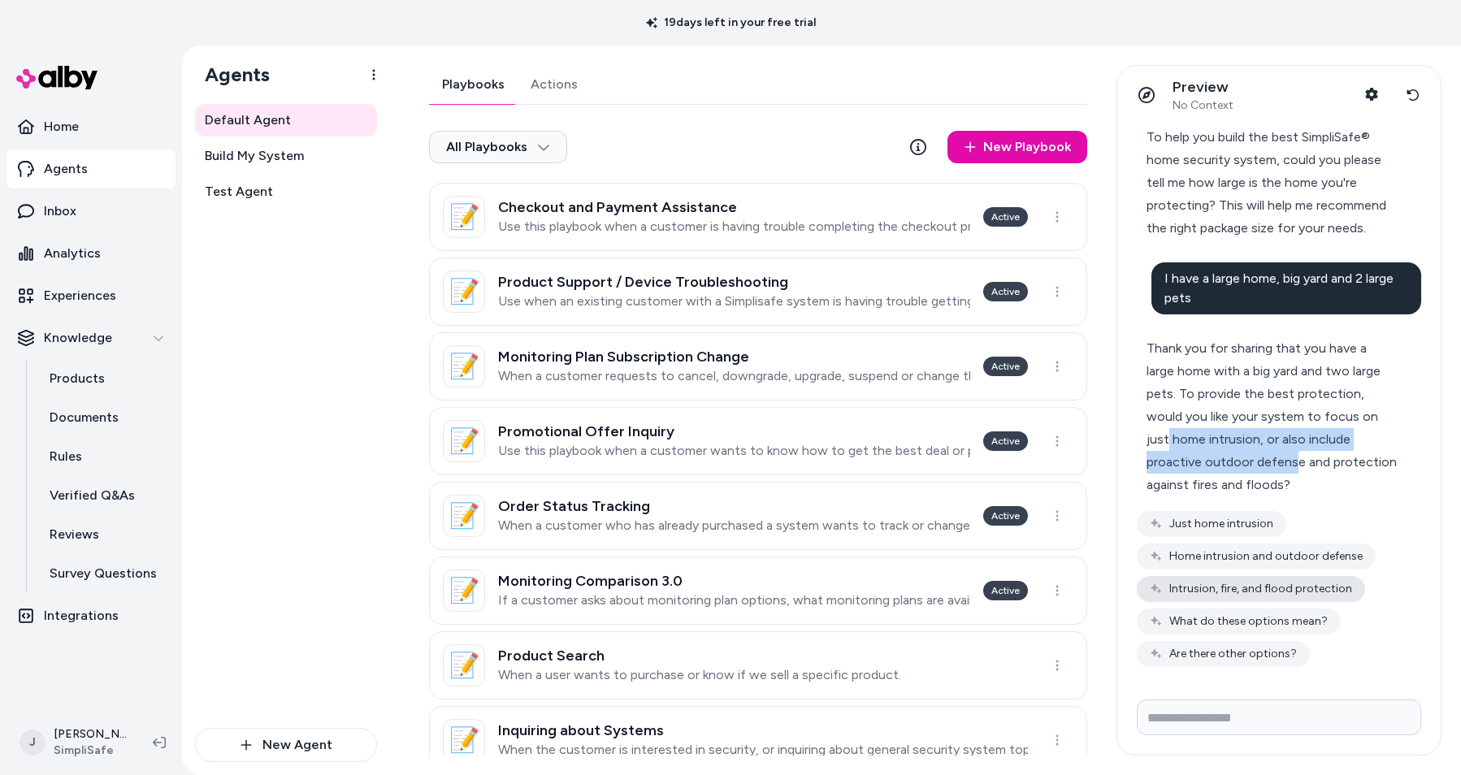
click at [1209, 582] on button "Intrusion, fire, and flood protection" at bounding box center [1250, 589] width 228 height 26
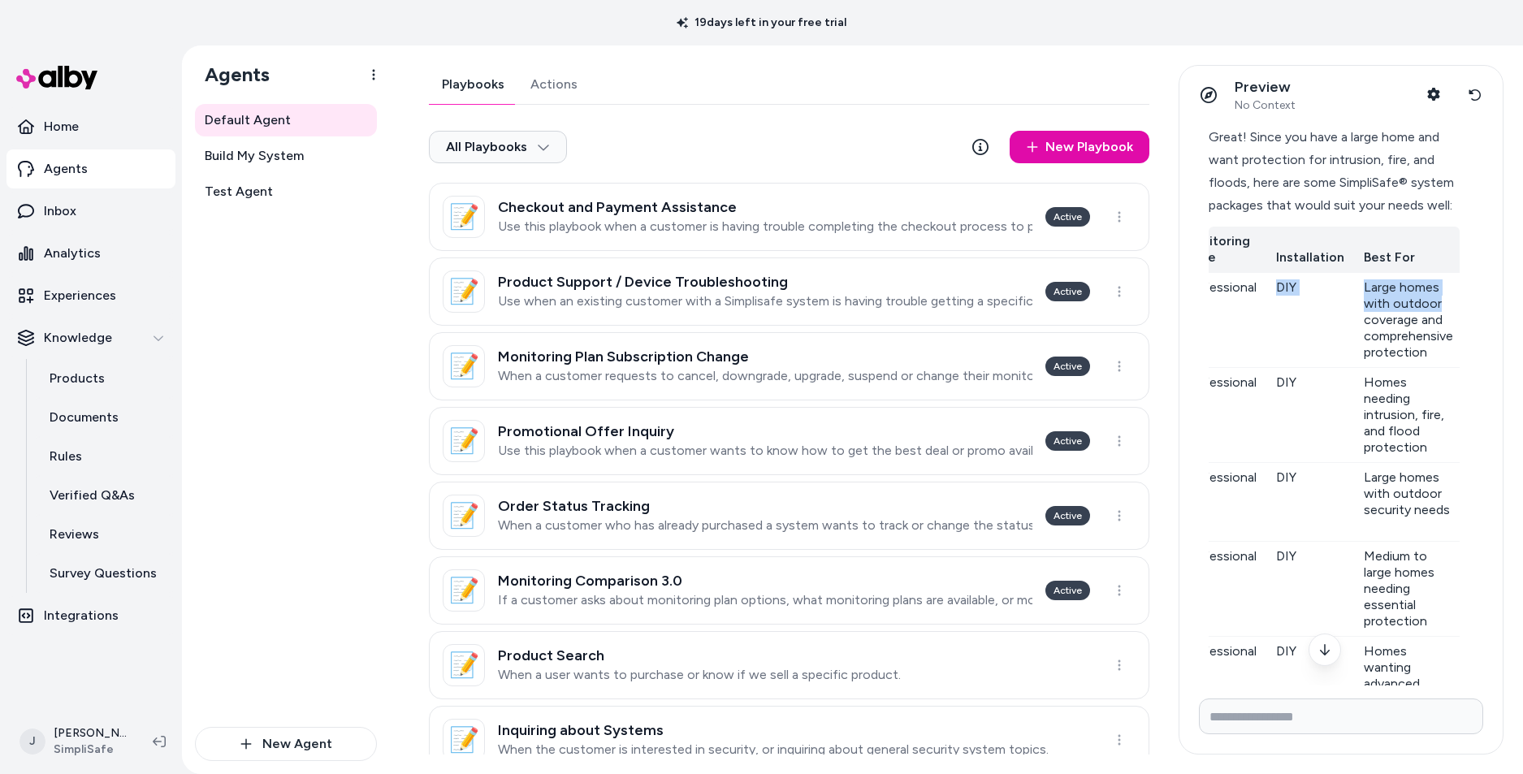
scroll to position [0, 235]
drag, startPoint x: 1431, startPoint y: 333, endPoint x: 1492, endPoint y: 327, distance: 61.3
click at [1270, 327] on div "help me build a system To help you build the best SimpliSafe® home security sys…" at bounding box center [1341, 404] width 323 height 561
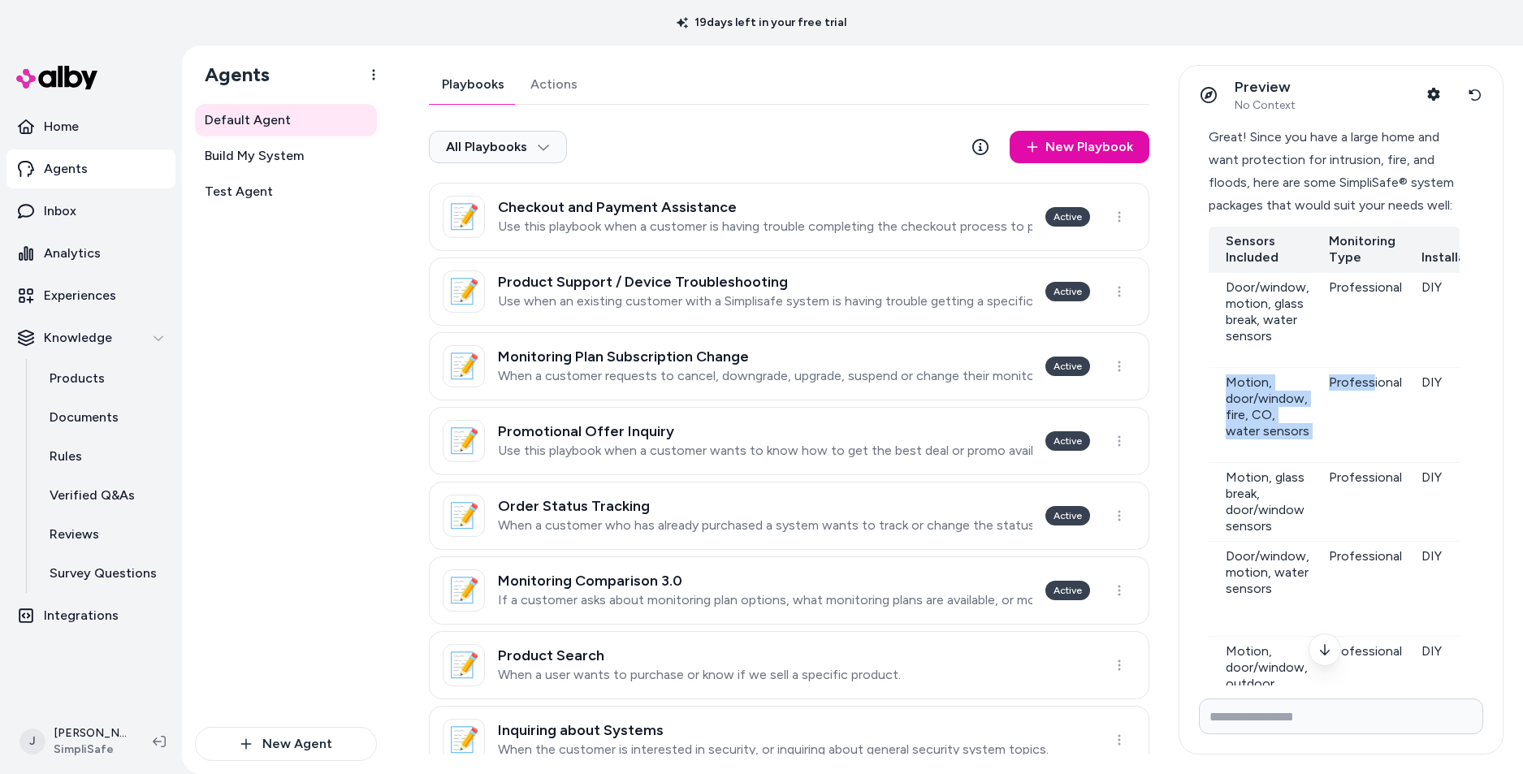
scroll to position [0, 0]
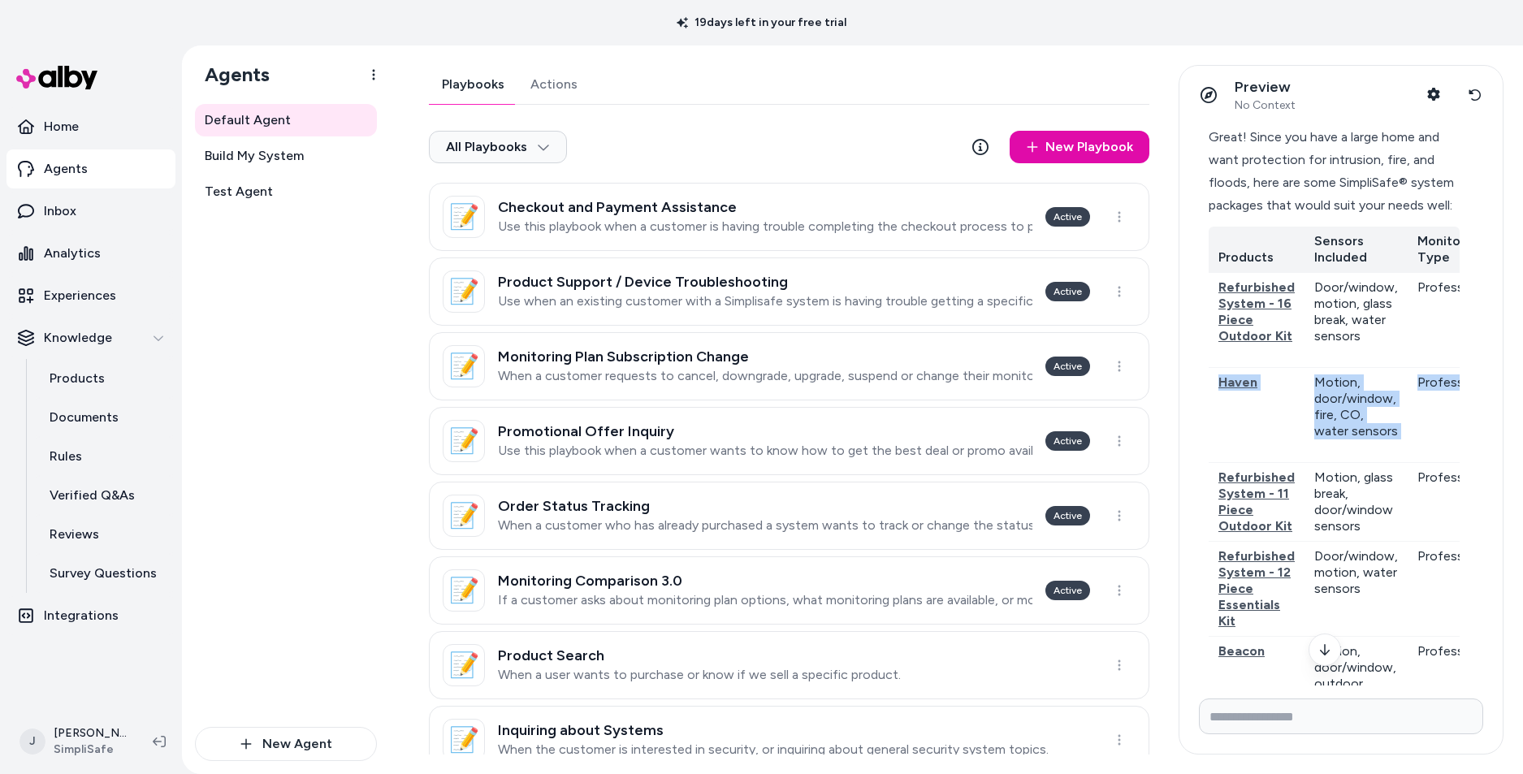
drag, startPoint x: 1317, startPoint y: 403, endPoint x: 1214, endPoint y: 402, distance: 103.2
click at [1214, 402] on tr "Haven Motion, door/window, fire, CO, water sensors Professional DIY Homes needi…" at bounding box center [1453, 415] width 488 height 95
click at [1249, 390] on span "Haven" at bounding box center [1238, 381] width 39 height 15
